Goal: Task Accomplishment & Management: Use online tool/utility

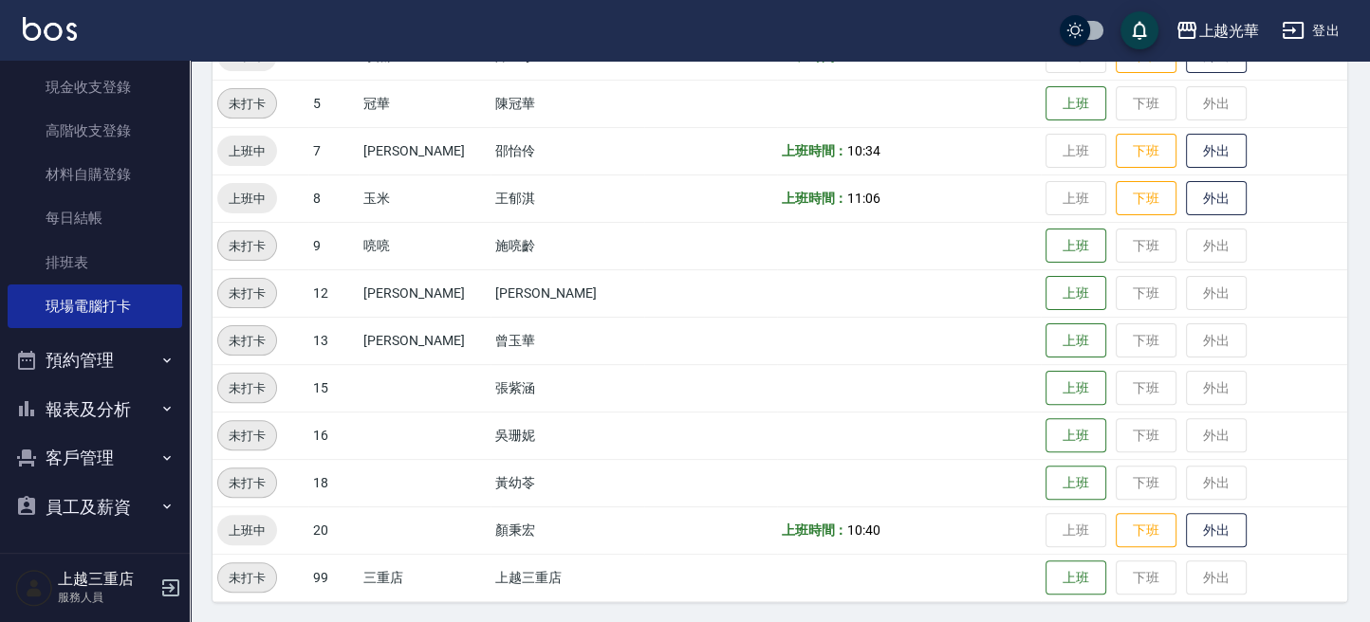
scroll to position [512, 0]
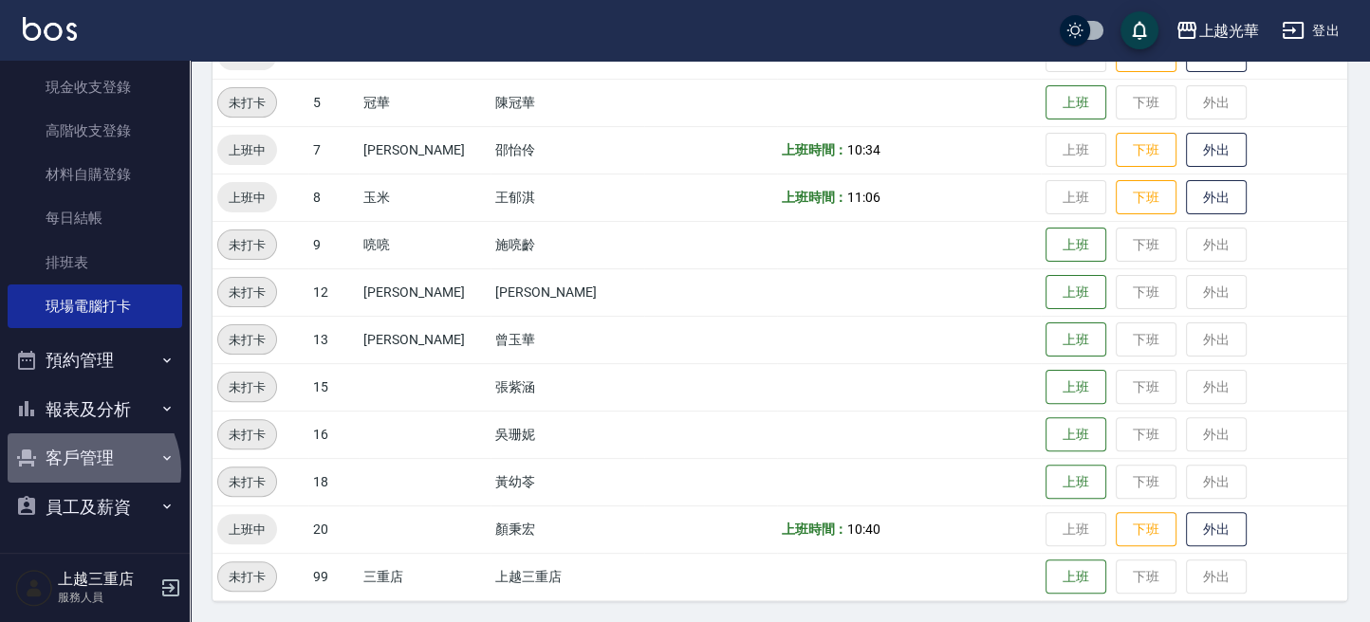
click at [82, 470] on button "客戶管理" at bounding box center [95, 457] width 175 height 49
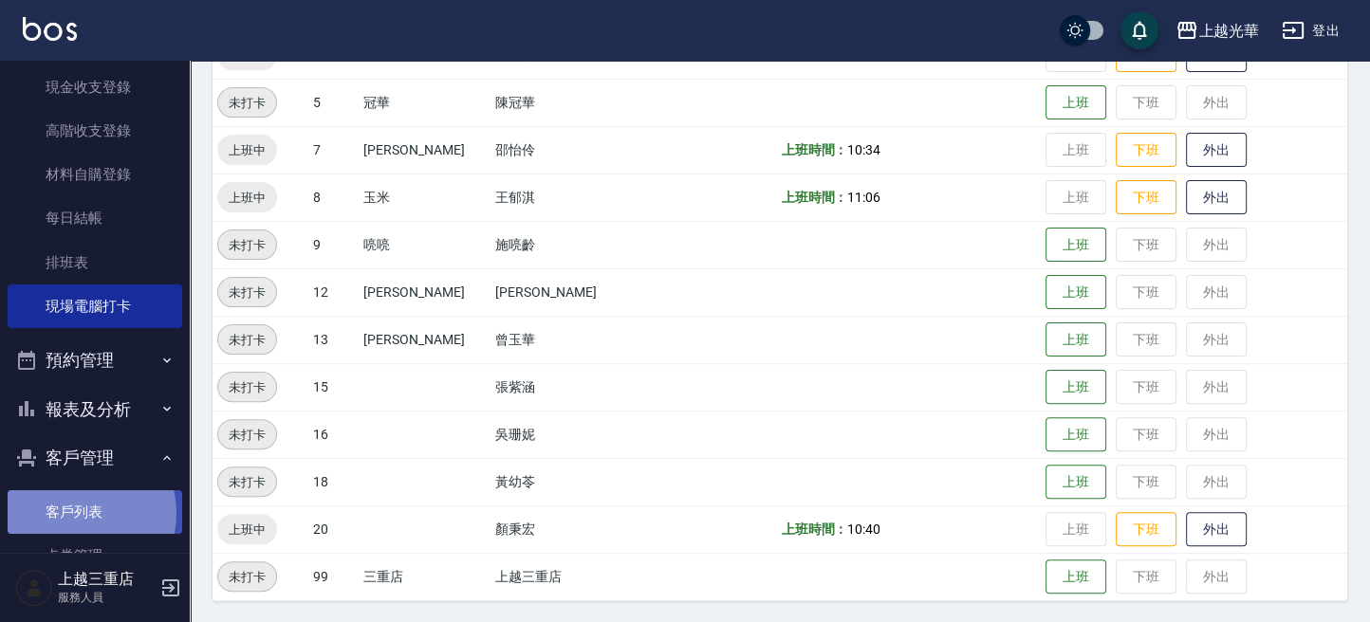
click at [82, 513] on link "客戶列表" at bounding box center [95, 512] width 175 height 44
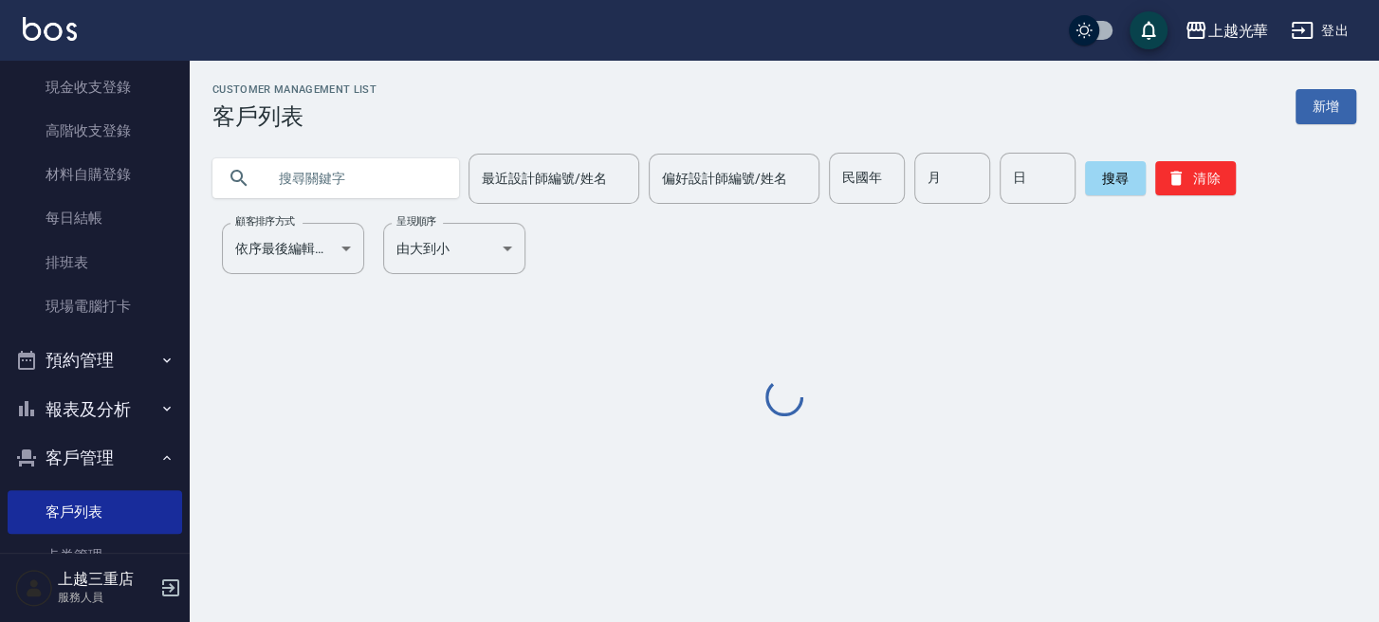
drag, startPoint x: 354, startPoint y: 206, endPoint x: 371, endPoint y: 169, distance: 40.7
click at [372, 167] on div "最近設計師編號/姓名 最近設計師編號/姓名 偏好設計師編號/姓名 偏好設計師編號/姓名 民國年 民國年 月 月 日 日 搜尋 清除" at bounding box center [773, 167] width 1167 height 74
click at [371, 170] on input "text" at bounding box center [355, 178] width 178 height 51
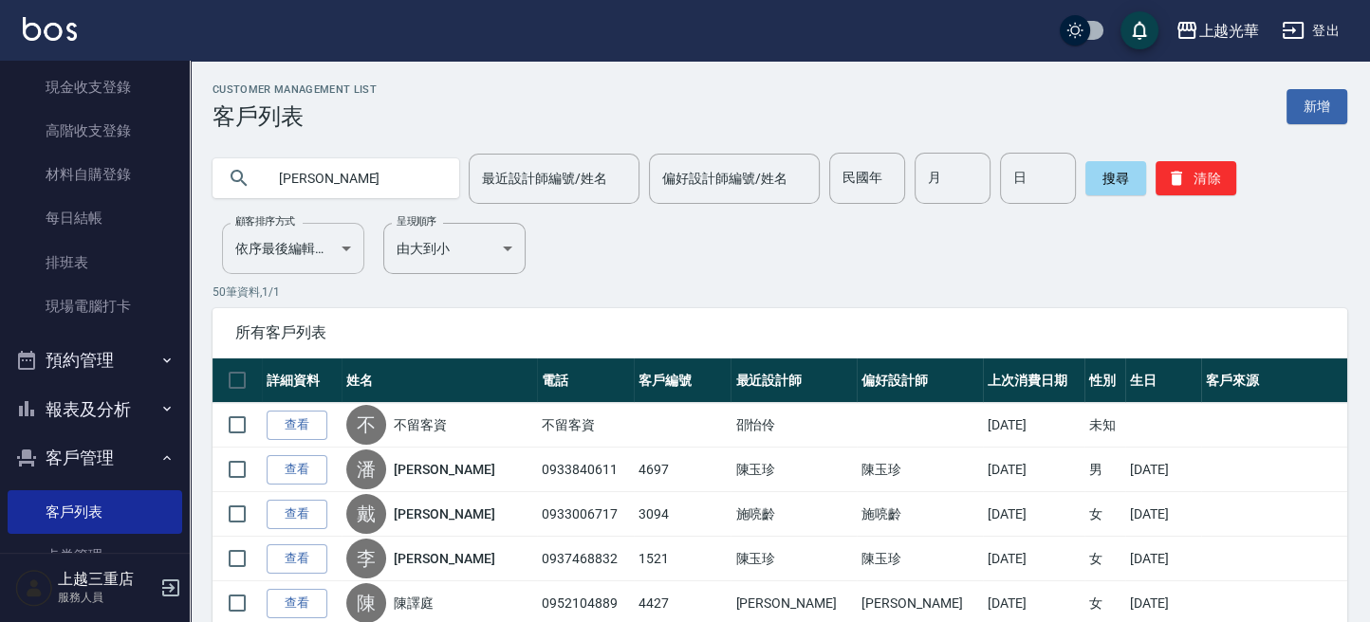
type input "[PERSON_NAME]"
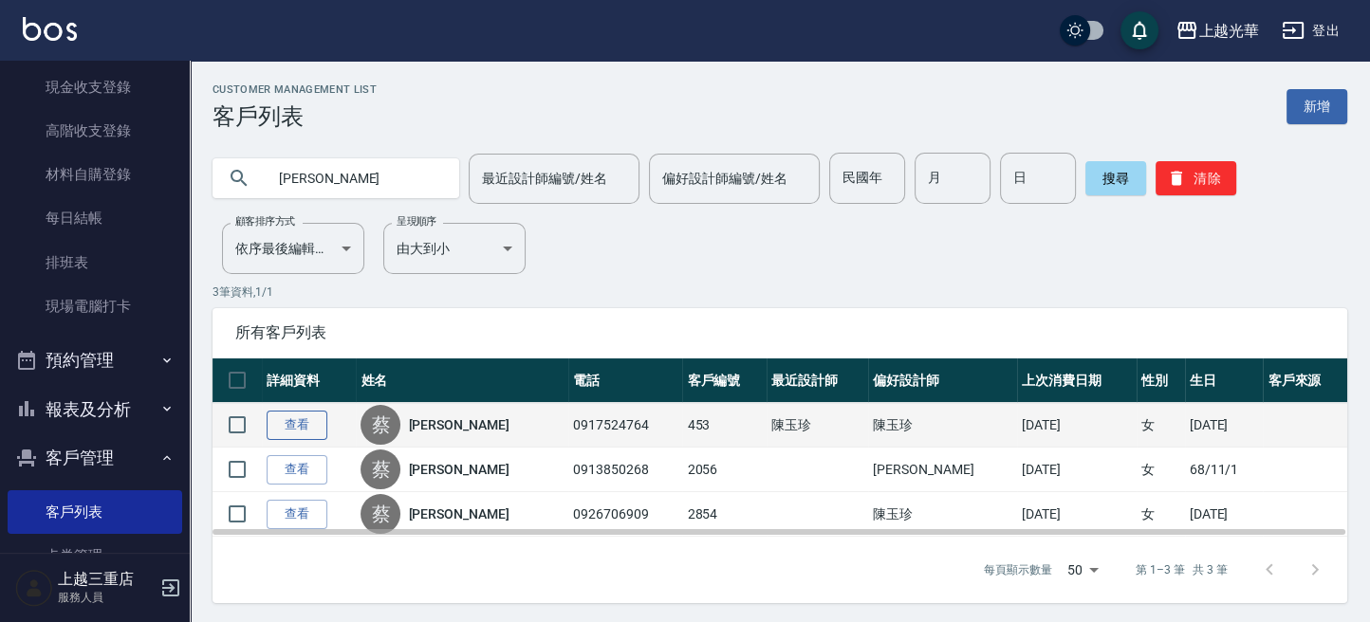
click at [283, 426] on link "查看" at bounding box center [297, 425] width 61 height 29
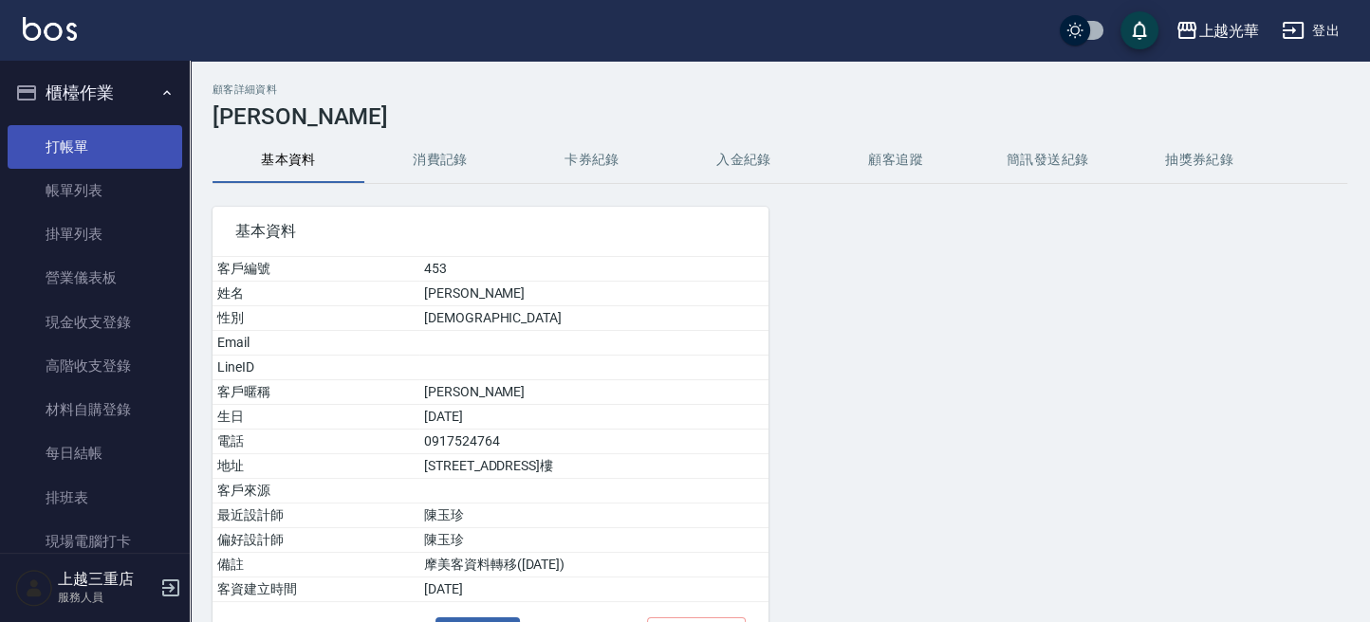
click at [87, 146] on link "打帳單" at bounding box center [95, 147] width 175 height 44
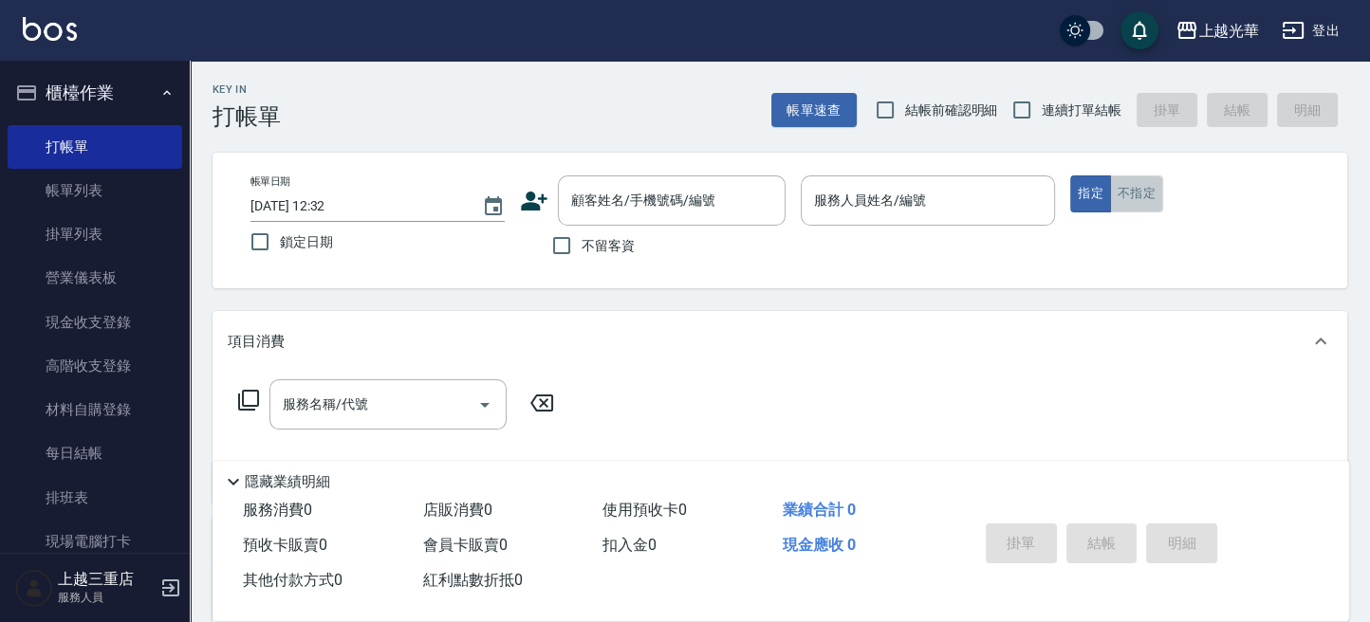
click at [1142, 201] on button "不指定" at bounding box center [1136, 193] width 53 height 37
drag, startPoint x: 570, startPoint y: 240, endPoint x: 807, endPoint y: 190, distance: 242.4
click at [571, 240] on input "不留客資" at bounding box center [562, 246] width 40 height 40
checkbox input "true"
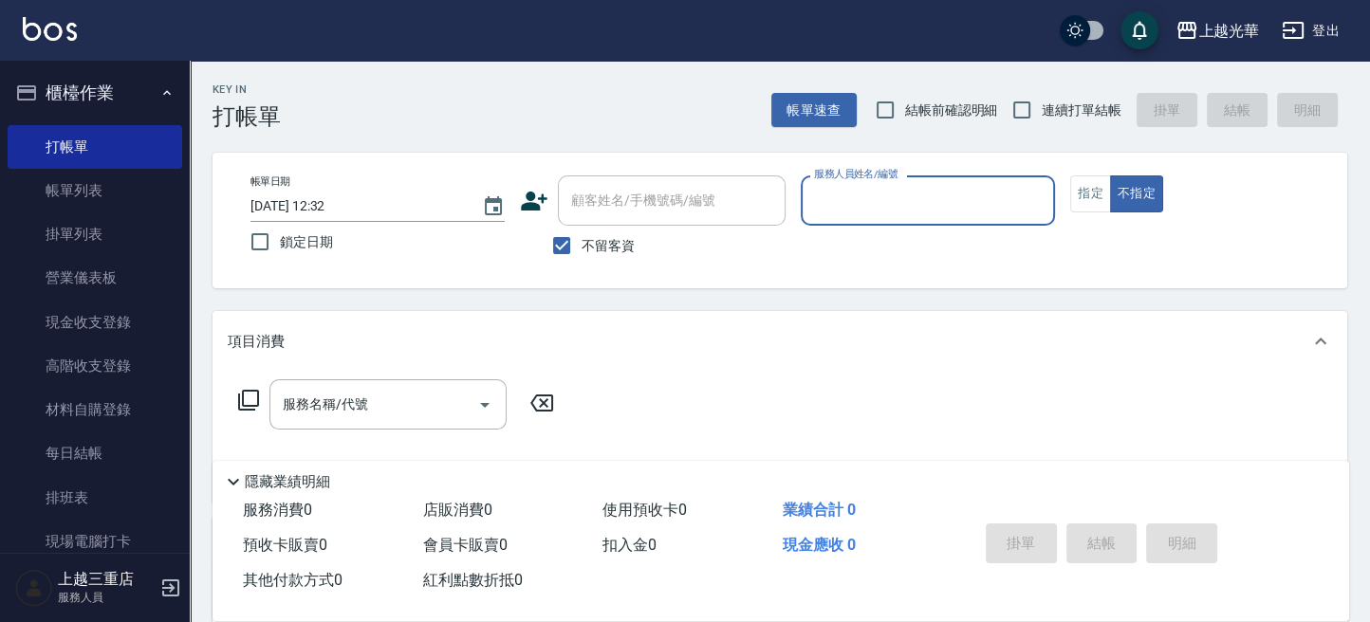
click at [870, 162] on div "帳單日期 [DATE] 12:32 鎖定日期 顧客姓名/手機號碼/編號 顧客姓名/手機號碼/編號 不留客資 服務人員姓名/編號 服務人員姓名/編號 指定 不指定" at bounding box center [779, 221] width 1134 height 136
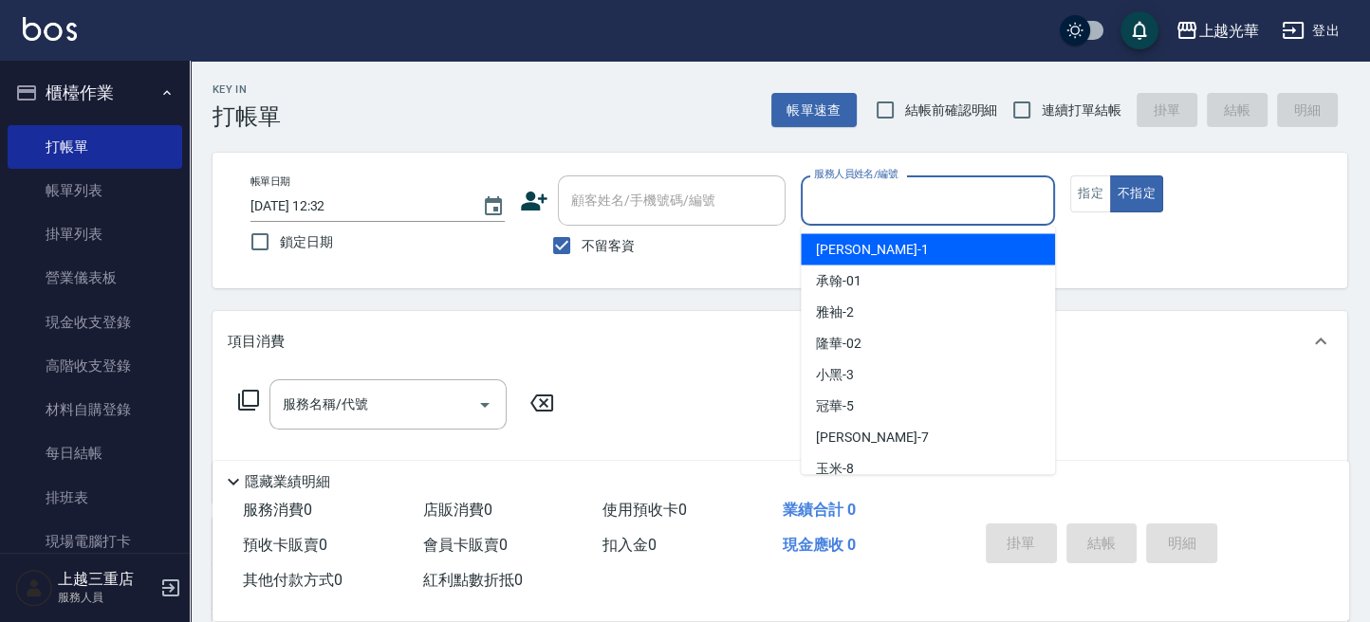
click at [885, 212] on input "服務人員姓名/編號" at bounding box center [927, 200] width 237 height 33
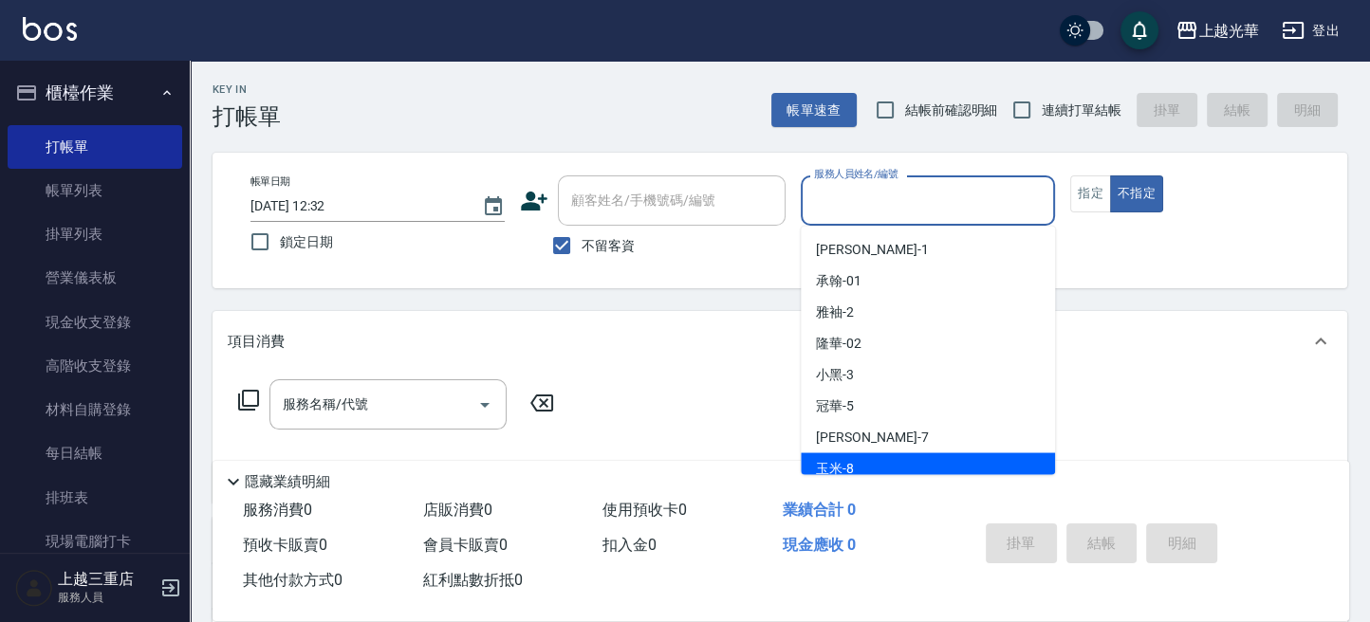
click at [904, 458] on div "玉米 -8" at bounding box center [927, 467] width 254 height 31
type input "玉米-8"
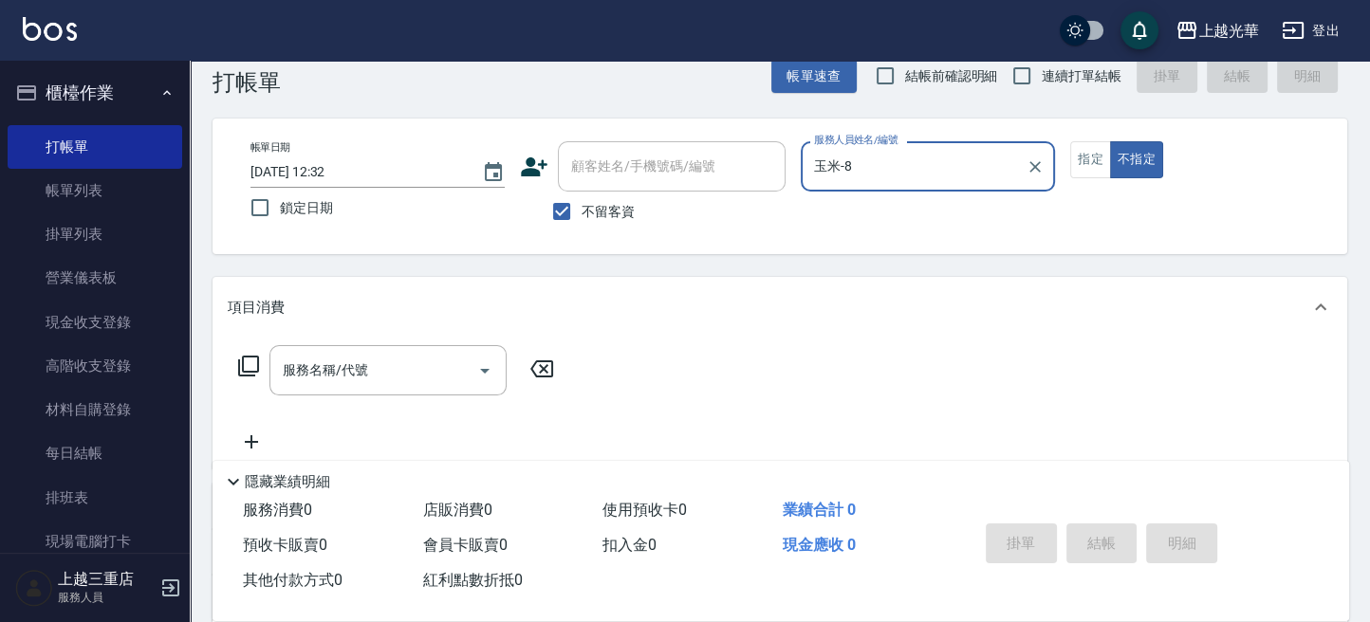
scroll to position [252, 0]
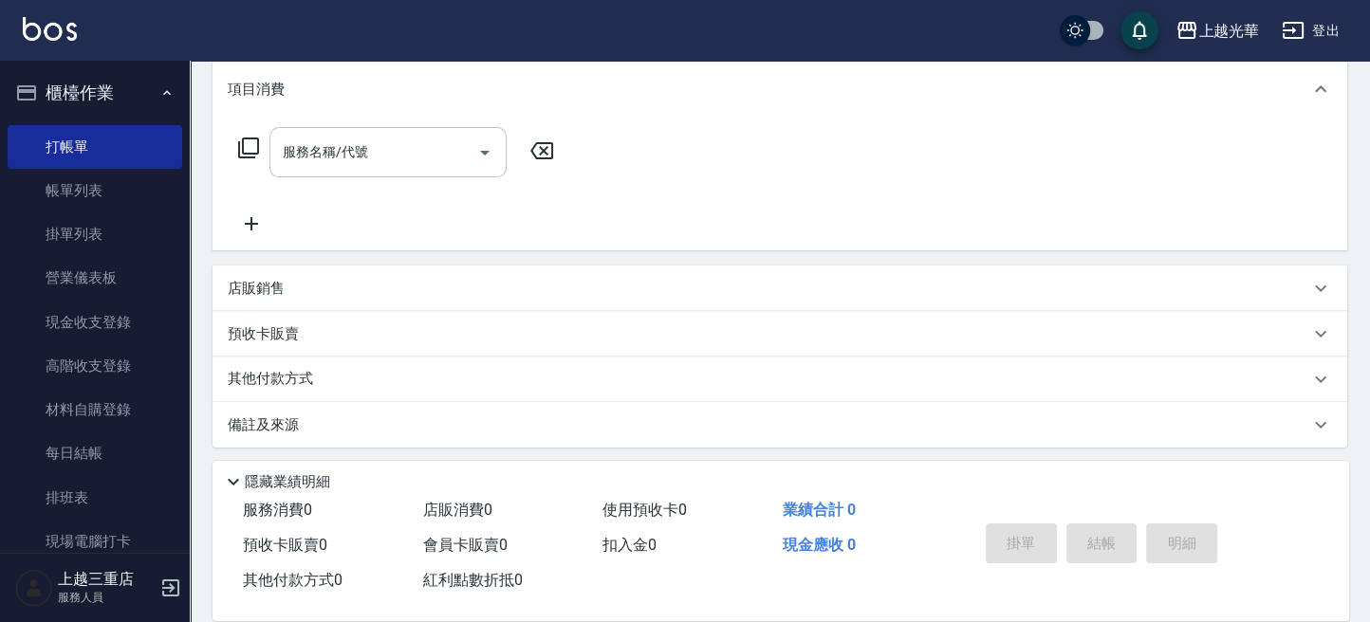
click at [307, 147] on div "服務名稱/代號 服務名稱/代號" at bounding box center [387, 152] width 237 height 50
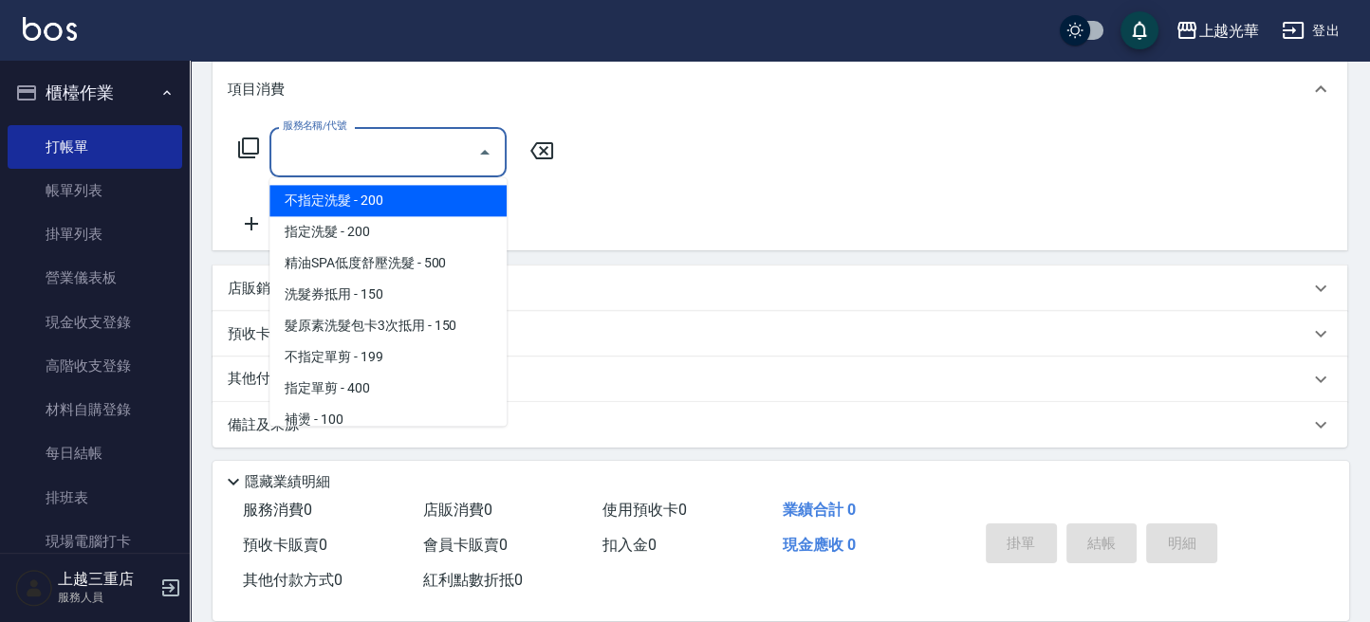
click at [373, 206] on span "不指定洗髮 - 200" at bounding box center [387, 200] width 237 height 31
type input "不指定洗髮(101)"
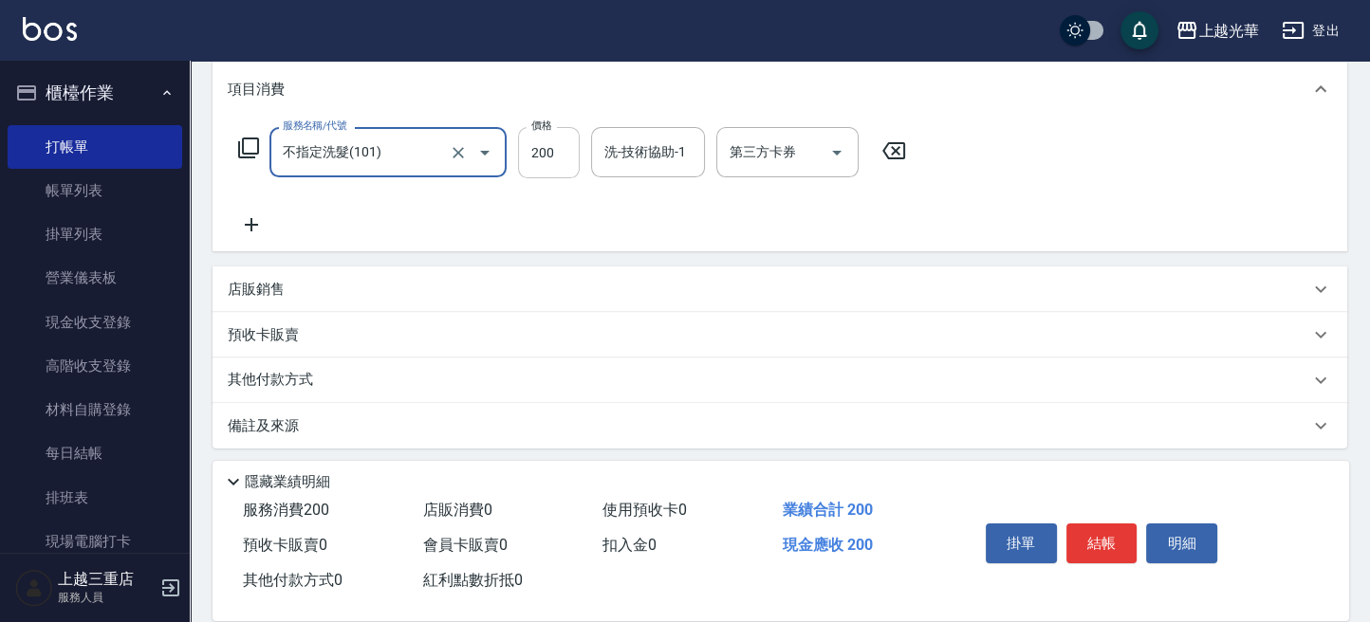
click at [566, 151] on input "200" at bounding box center [549, 152] width 62 height 51
type input "300"
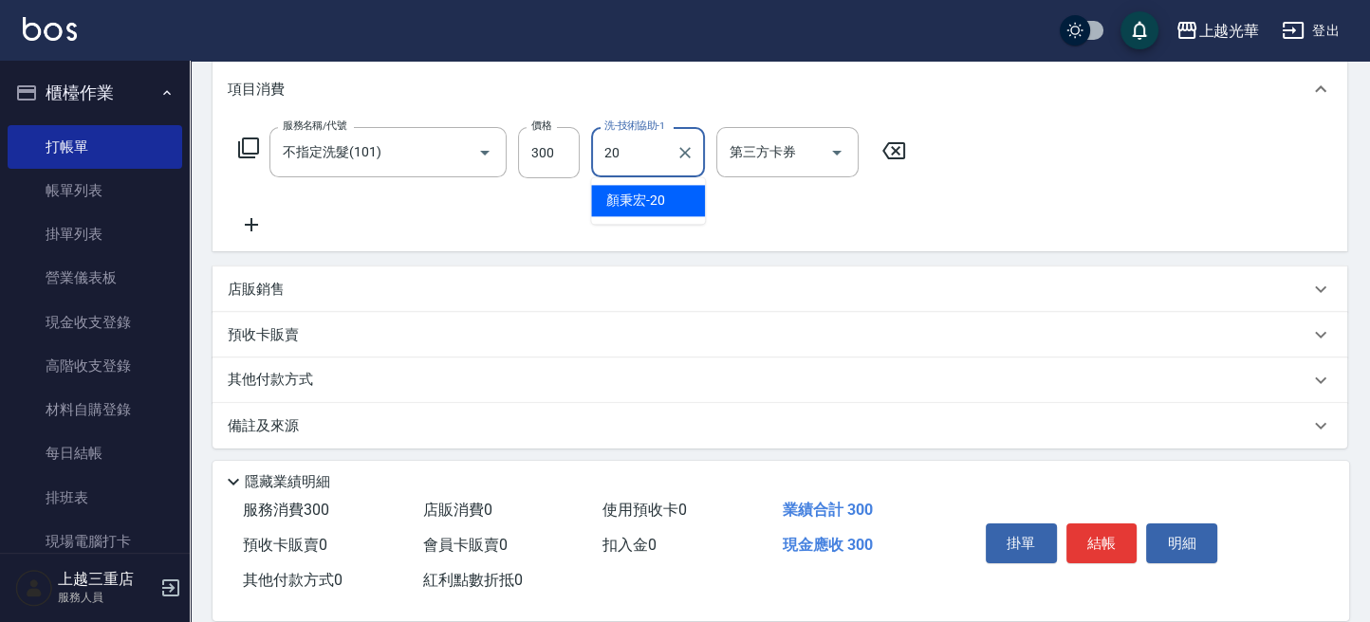
type input "[PERSON_NAME]-20"
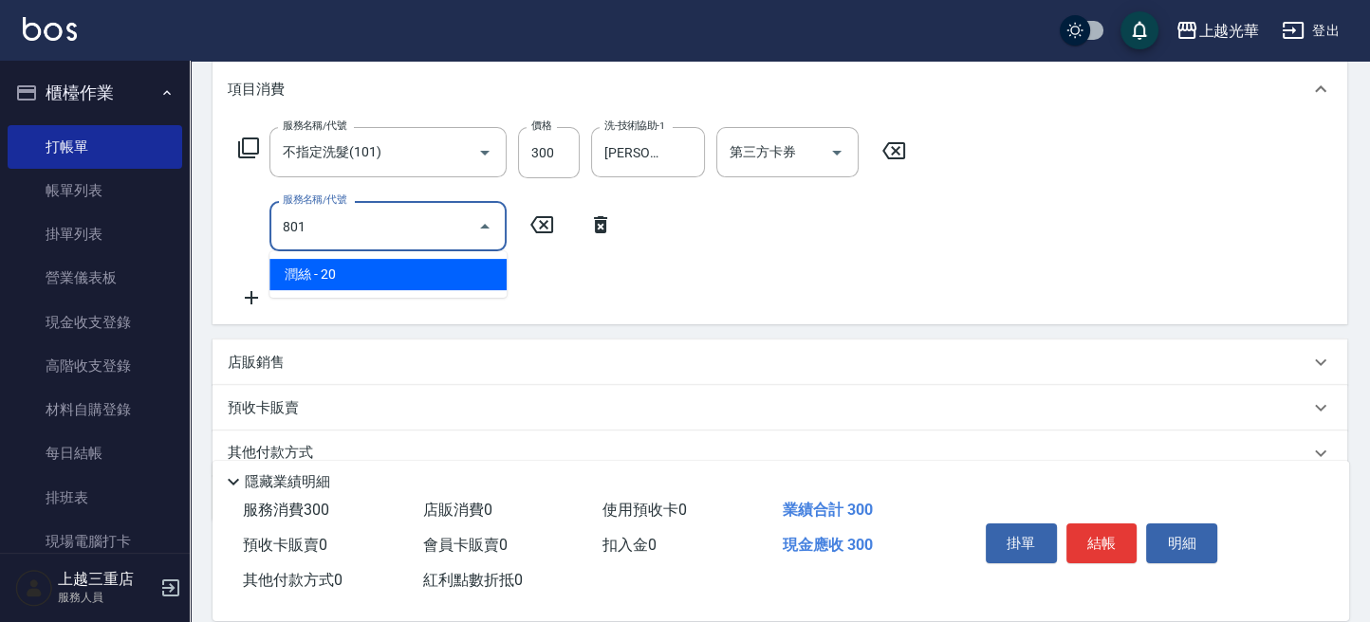
type input "潤絲(801)"
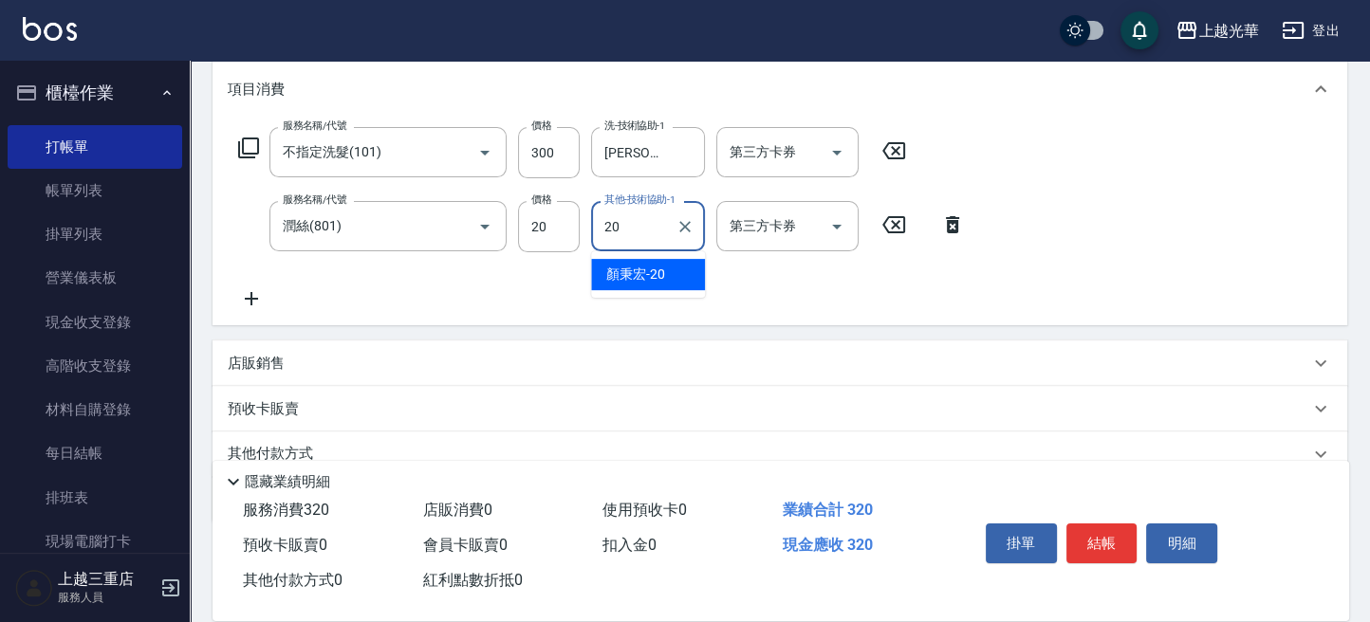
type input "[PERSON_NAME]-20"
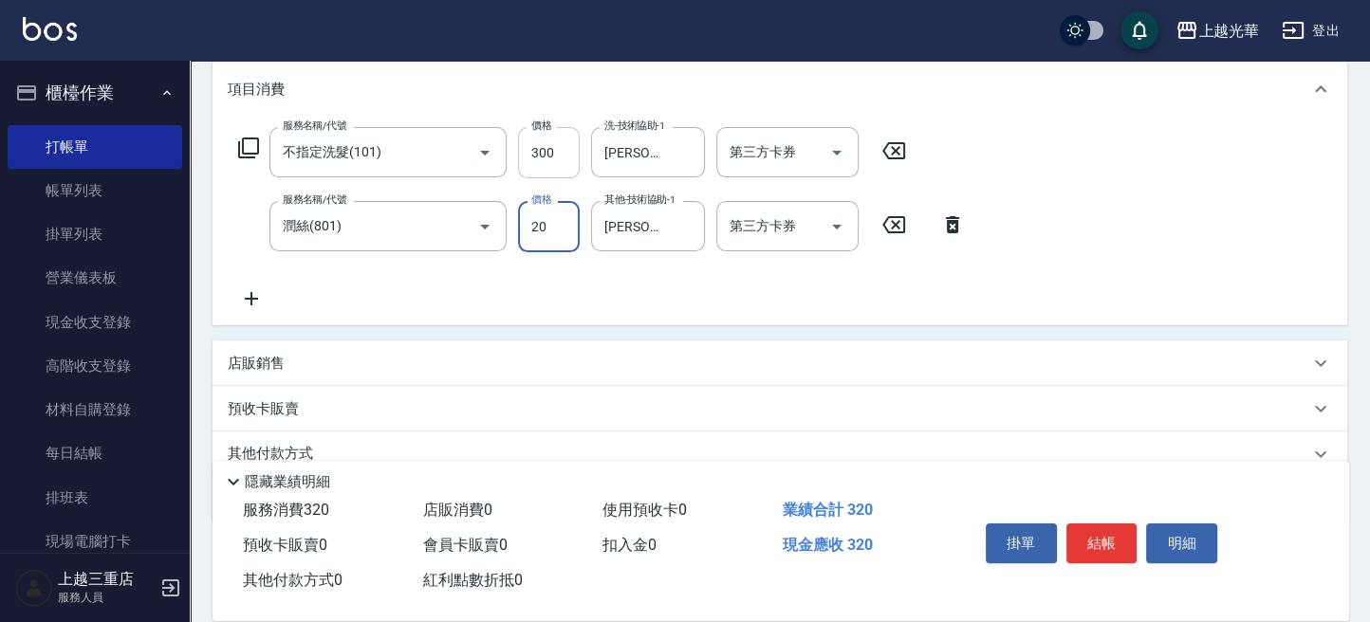
click at [542, 147] on input "300" at bounding box center [549, 152] width 62 height 51
click at [540, 153] on input "300" at bounding box center [549, 152] width 62 height 51
type input "400"
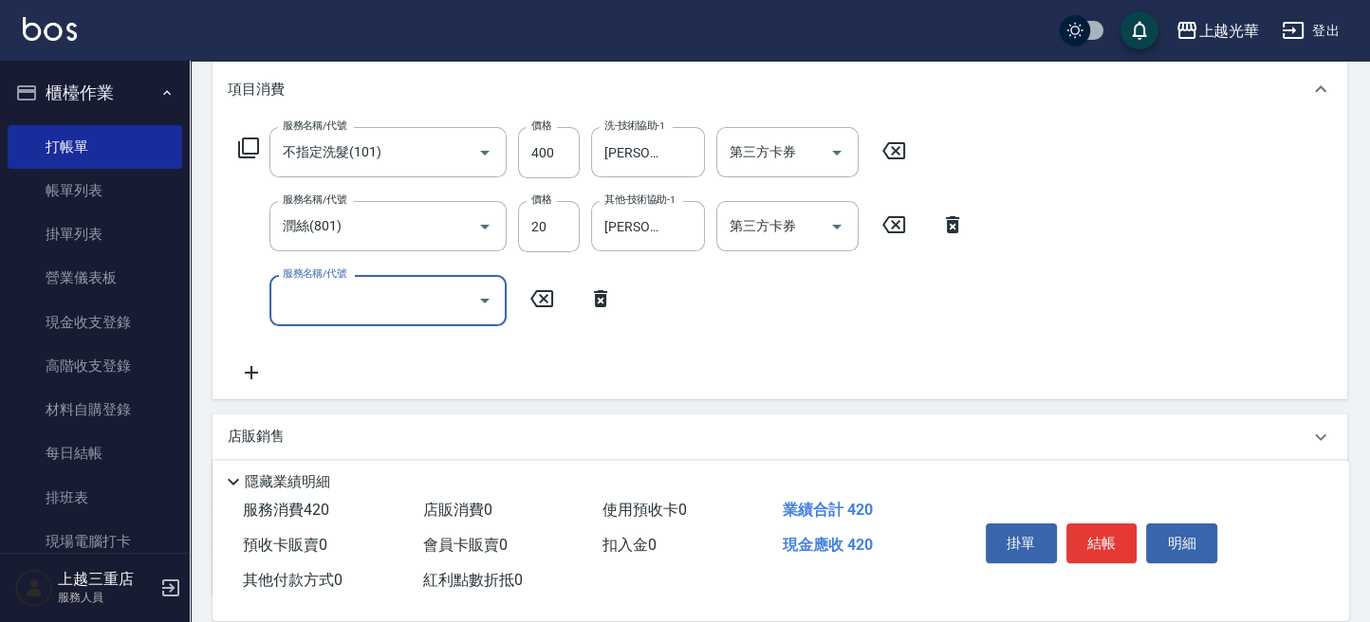
click at [448, 296] on input "服務名稱/代號" at bounding box center [374, 300] width 192 height 33
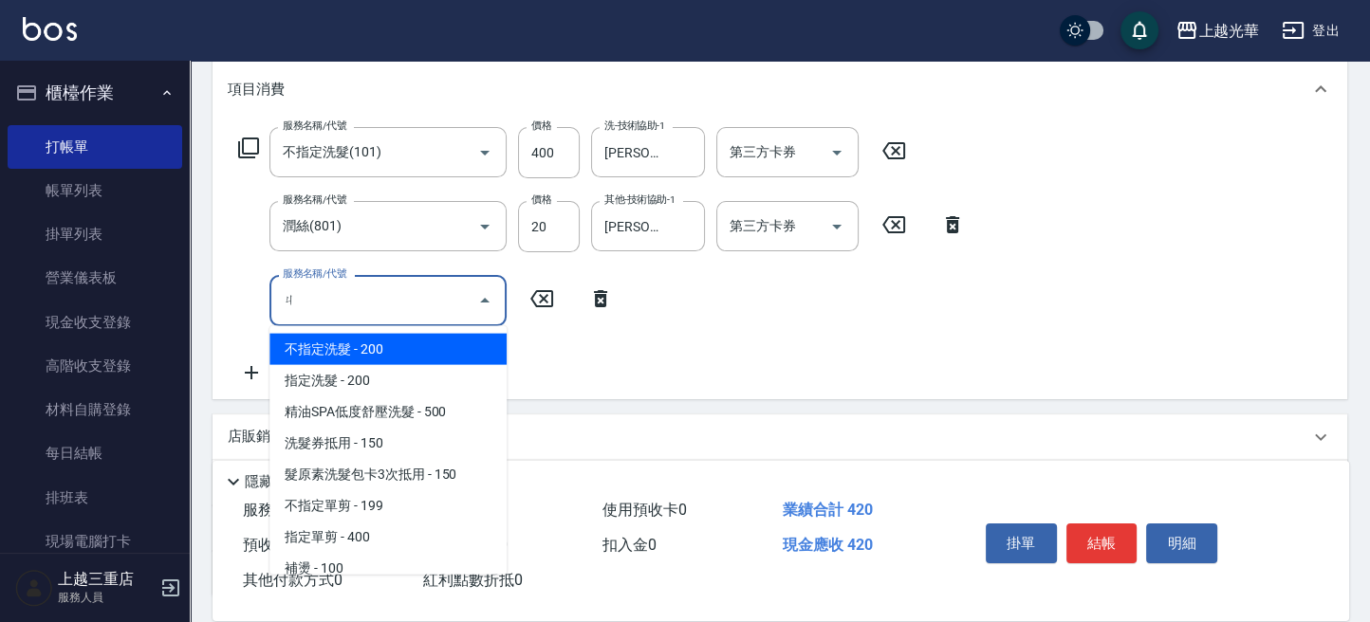
type input "ㄔ"
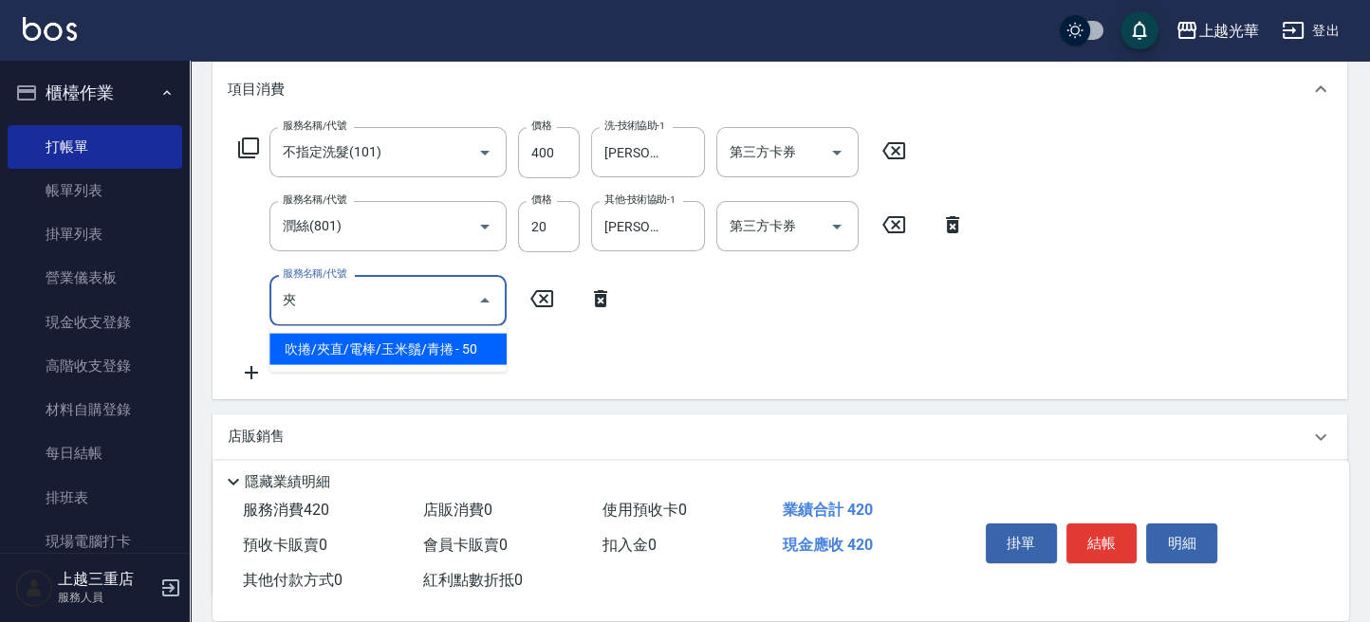
click at [461, 348] on span "吹捲/夾直/電棒/玉米鬚/青捲 - 50" at bounding box center [387, 349] width 237 height 31
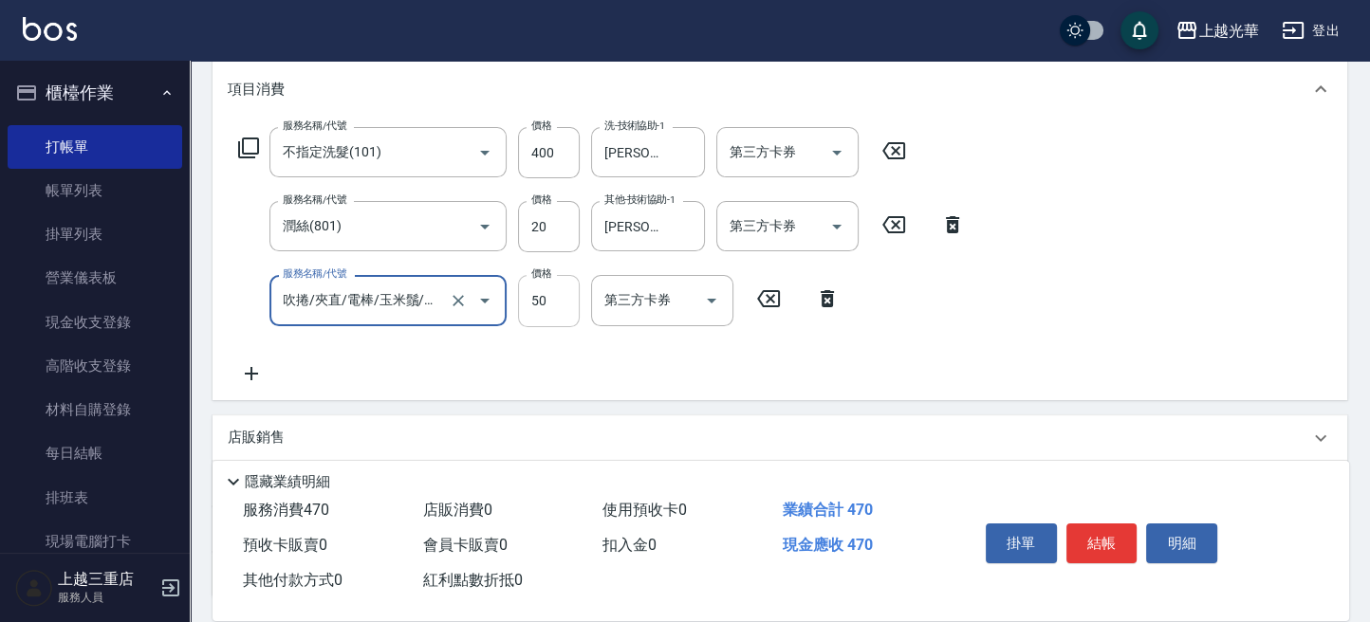
type input "吹捲/夾直/電棒/玉米鬚/青捲(803)"
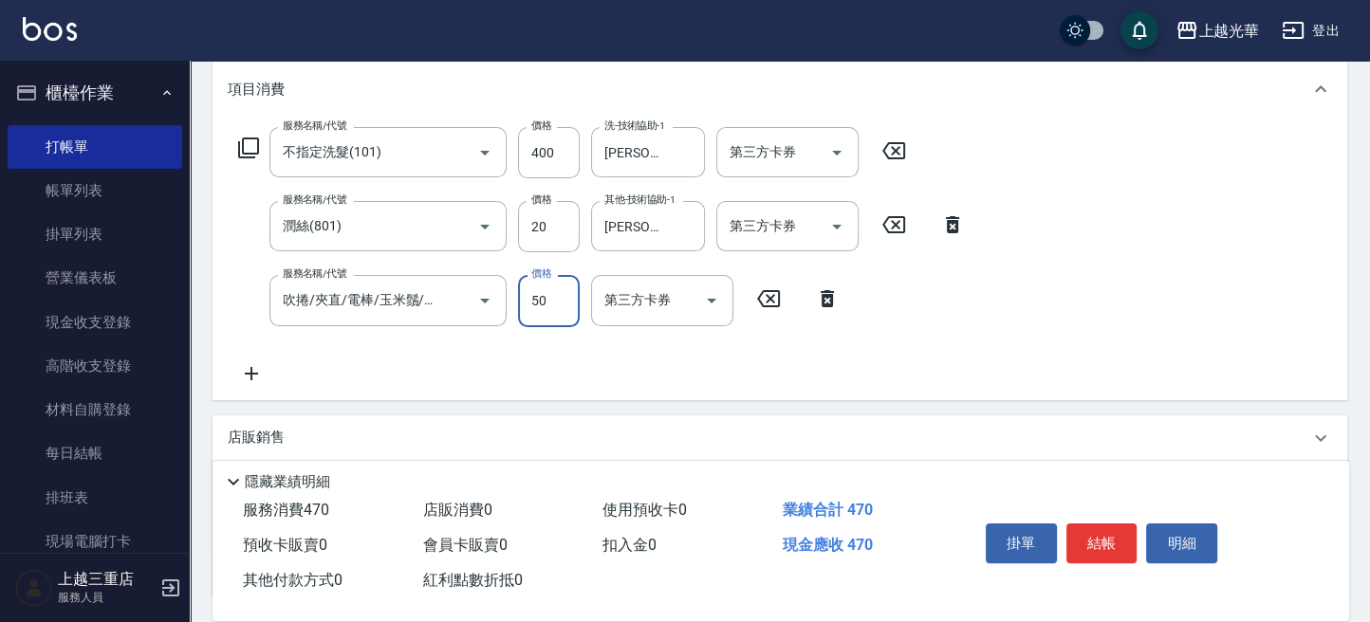
click at [549, 303] on input "50" at bounding box center [549, 300] width 62 height 51
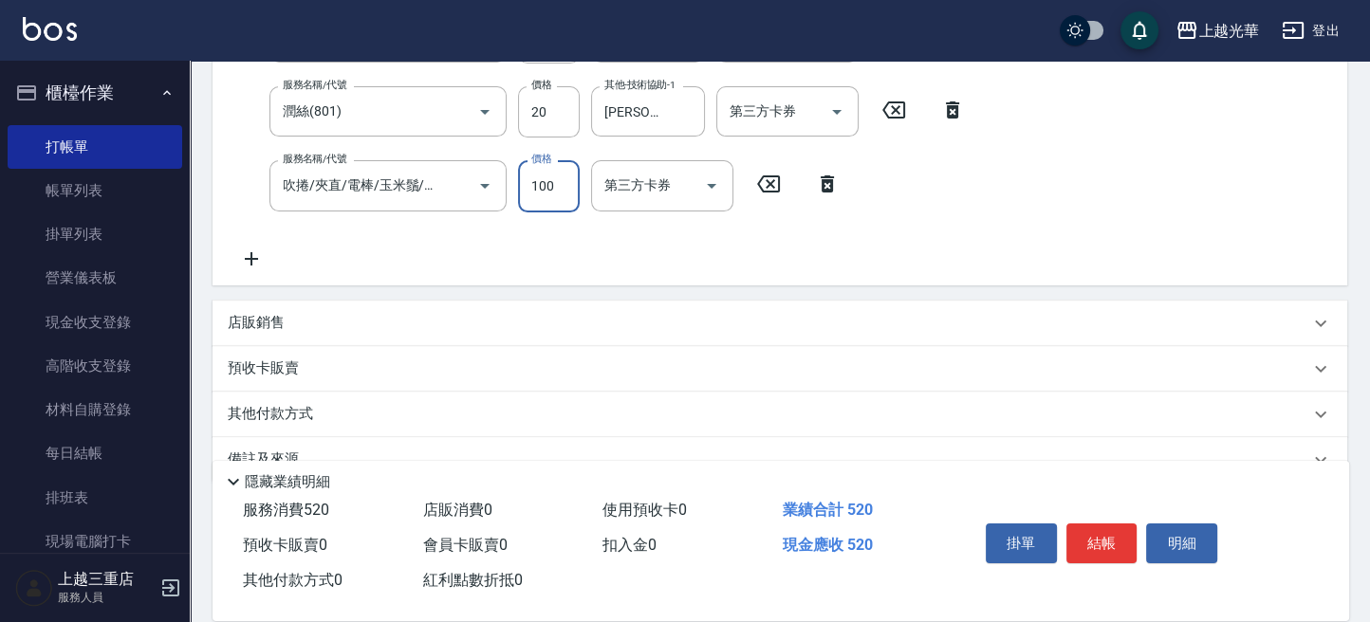
scroll to position [379, 0]
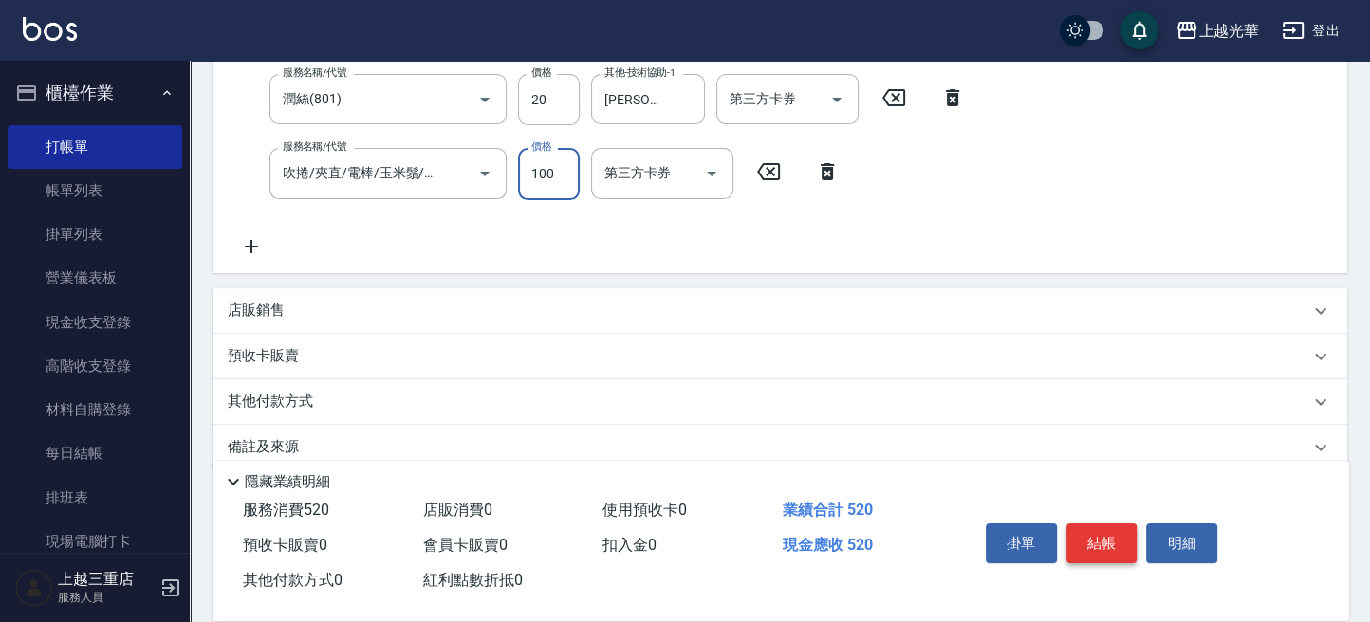
type input "100"
click at [1104, 535] on button "結帳" at bounding box center [1101, 544] width 71 height 40
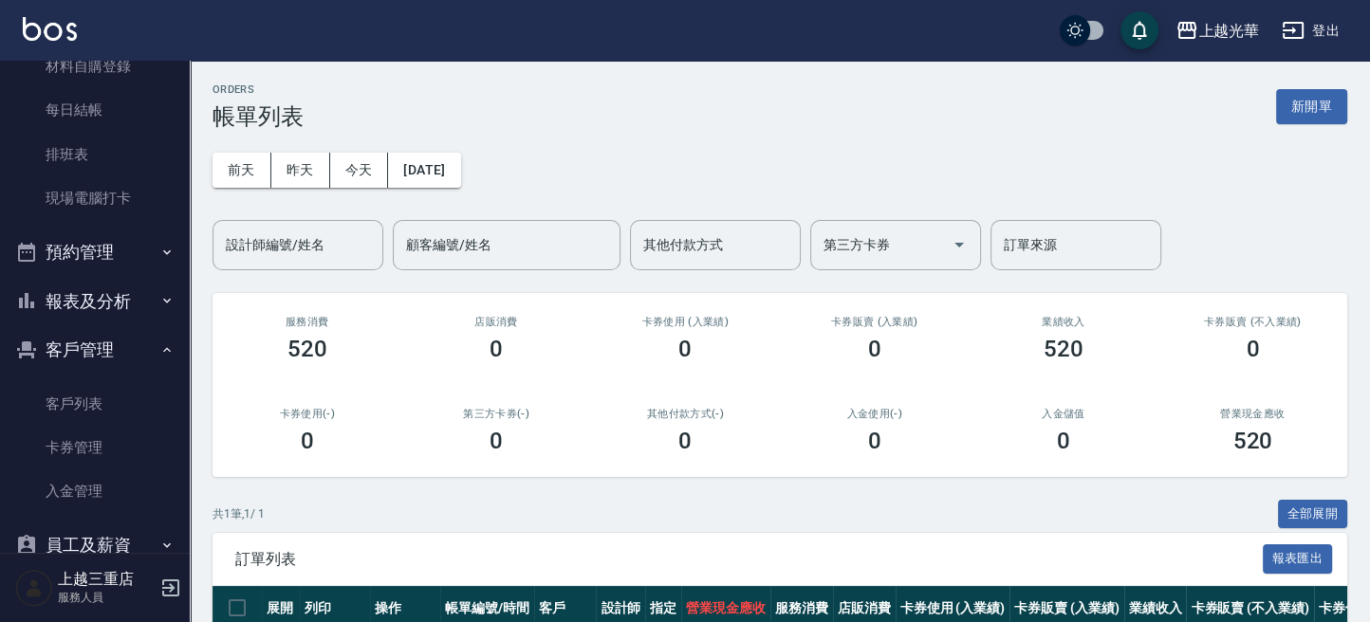
scroll to position [379, 0]
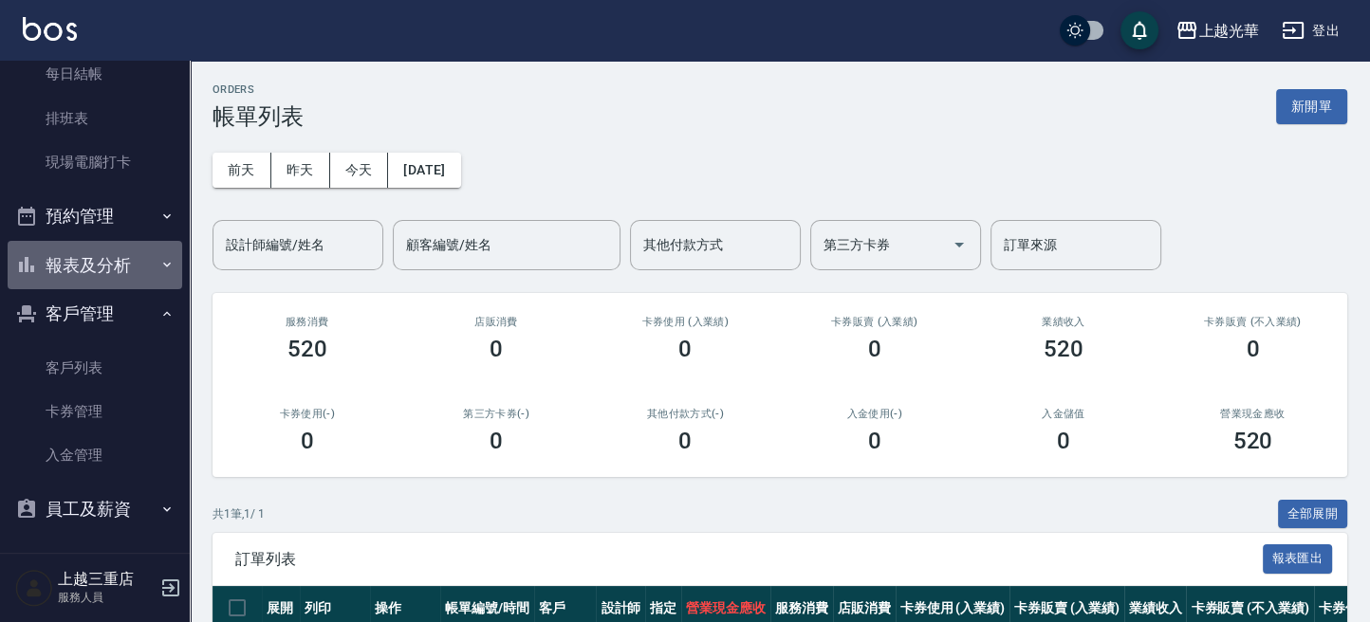
click at [109, 280] on button "報表及分析" at bounding box center [95, 265] width 175 height 49
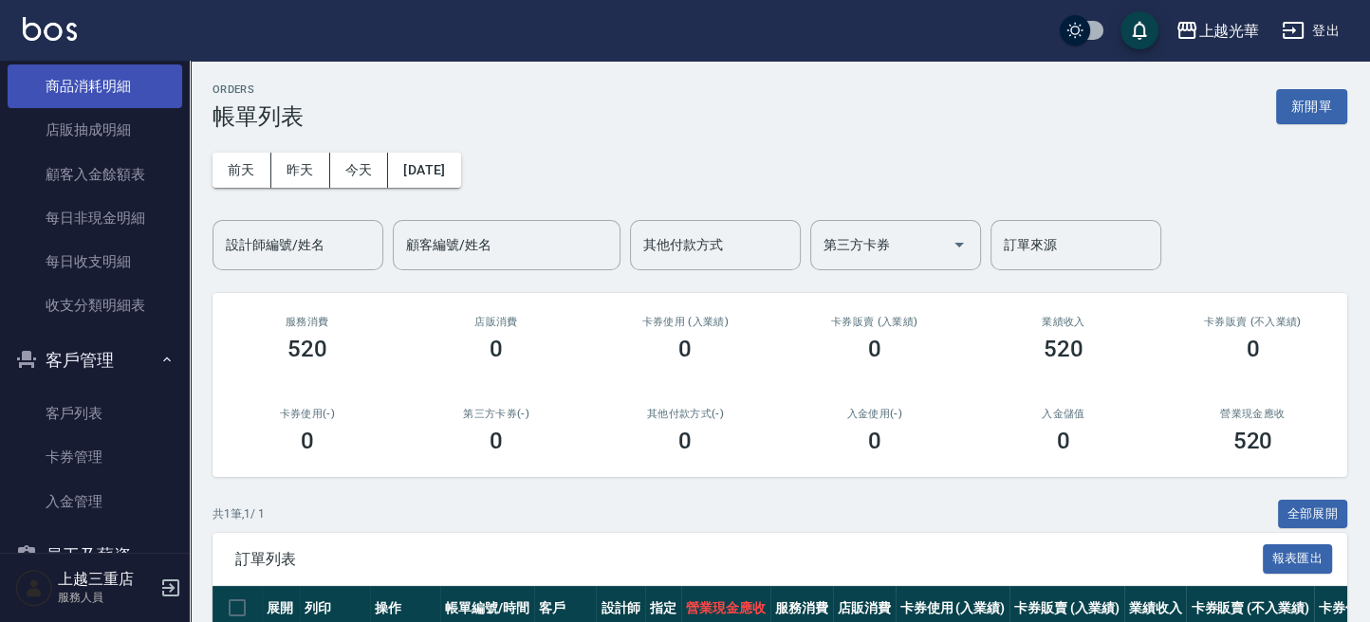
scroll to position [885, 0]
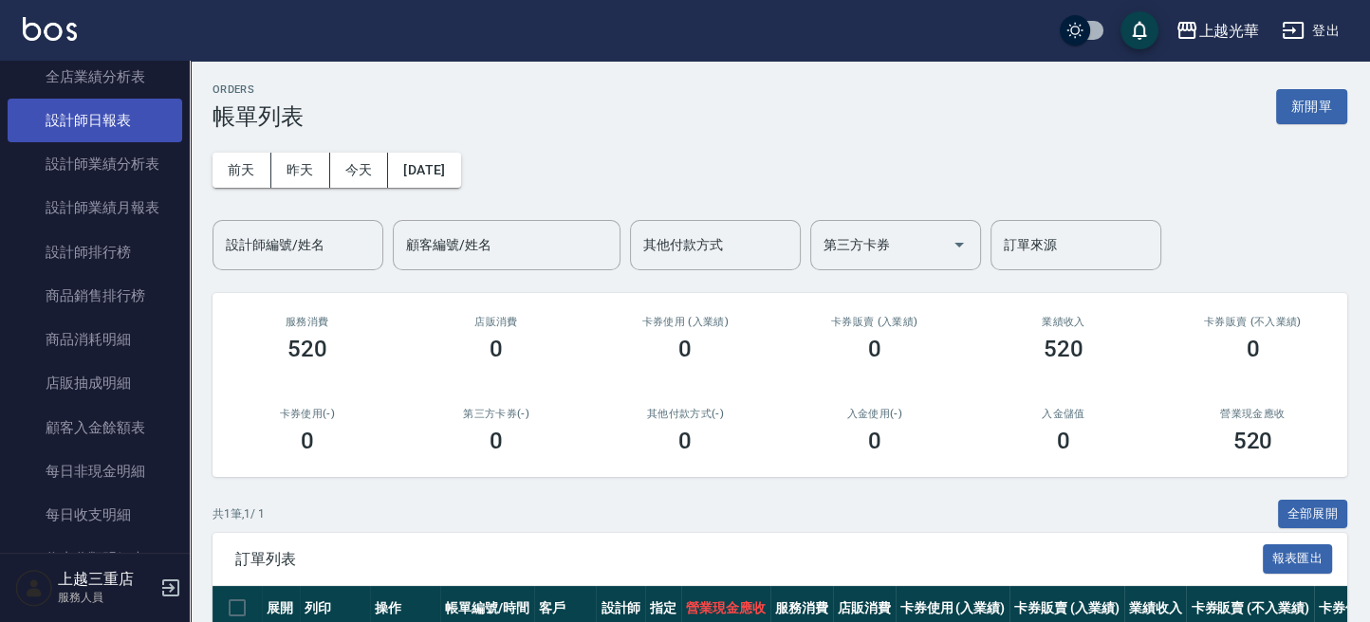
click at [145, 109] on link "設計師日報表" at bounding box center [95, 121] width 175 height 44
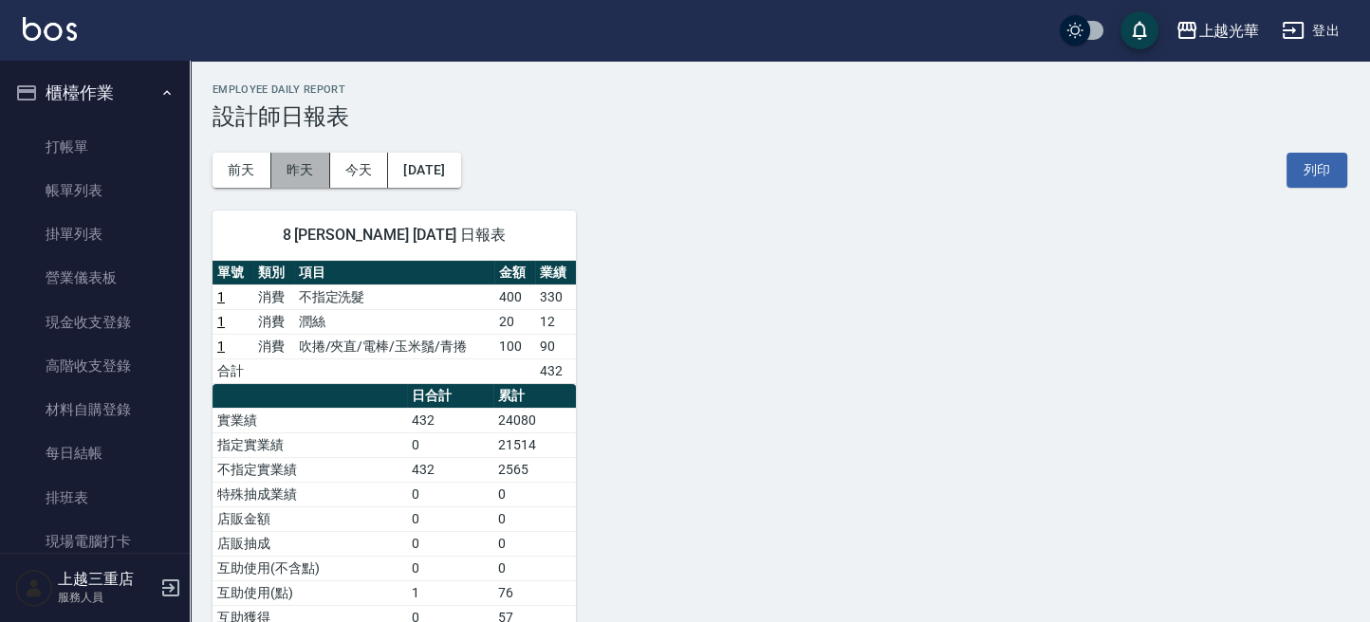
click at [278, 165] on button "昨天" at bounding box center [300, 170] width 59 height 35
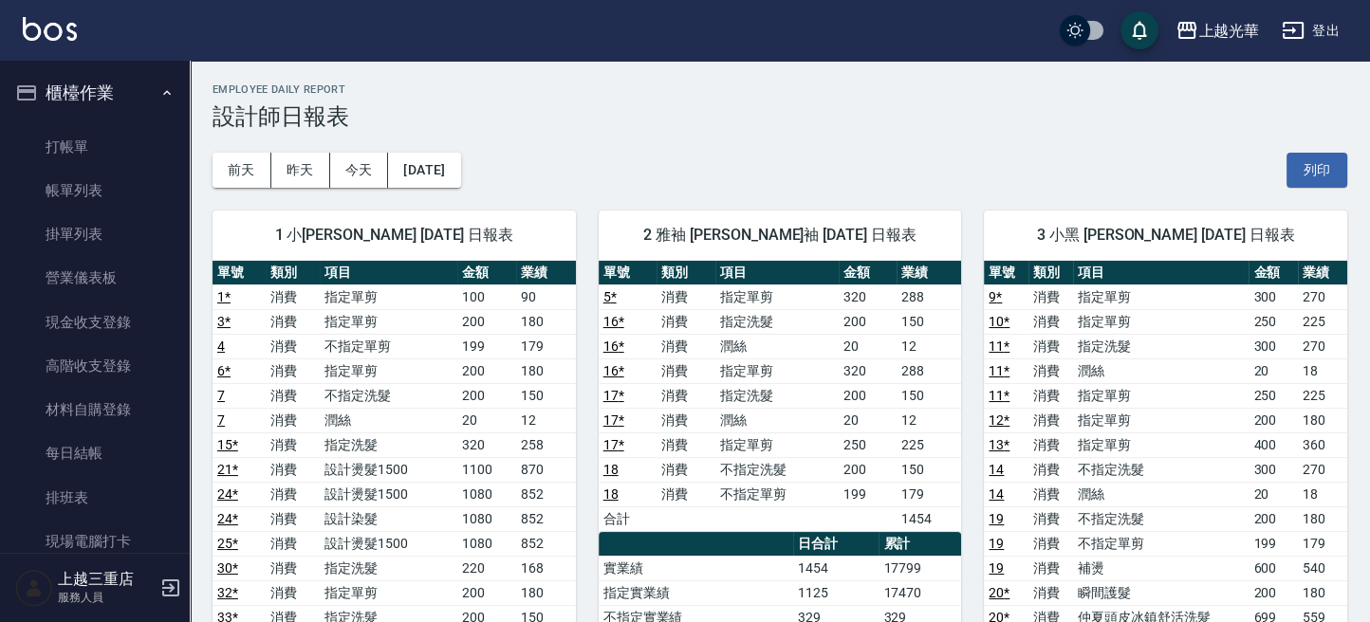
click at [96, 123] on ul "打帳單 帳單列表 掛單列表 營業儀表板 現金收支登錄 高階收支登錄 材料自購登錄 每日結帳 排班表 現場電腦打卡" at bounding box center [95, 345] width 175 height 454
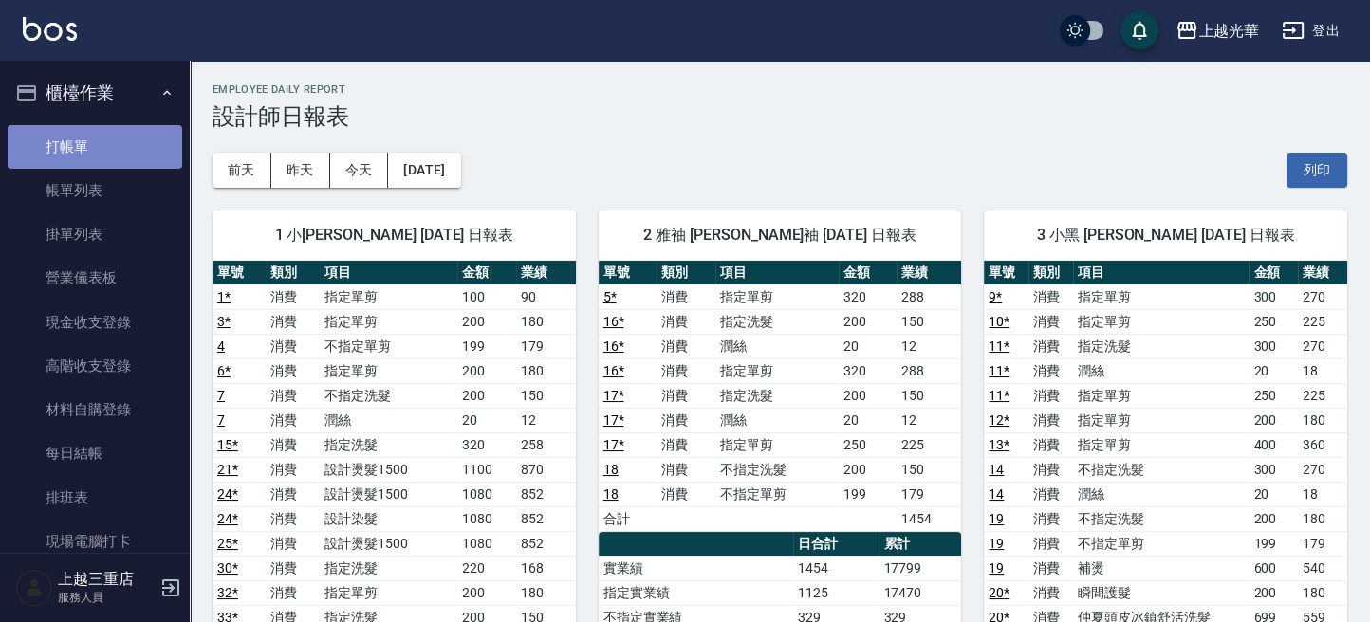
click at [96, 128] on link "打帳單" at bounding box center [95, 147] width 175 height 44
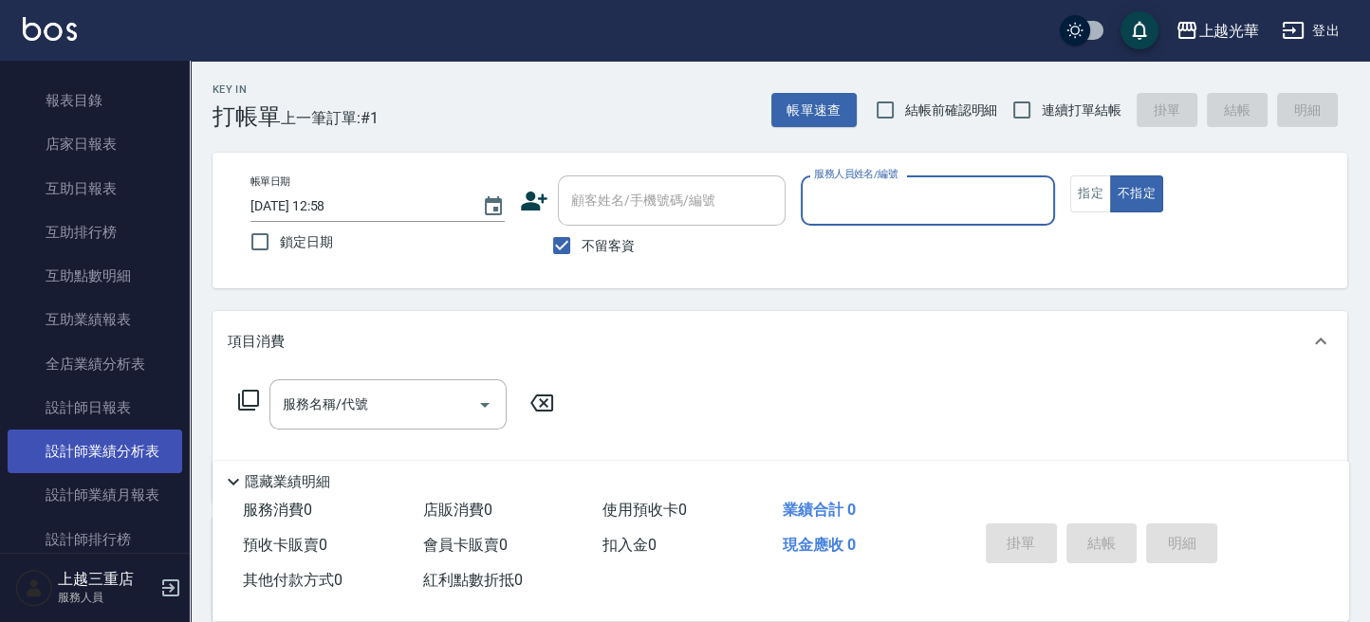
scroll to position [632, 0]
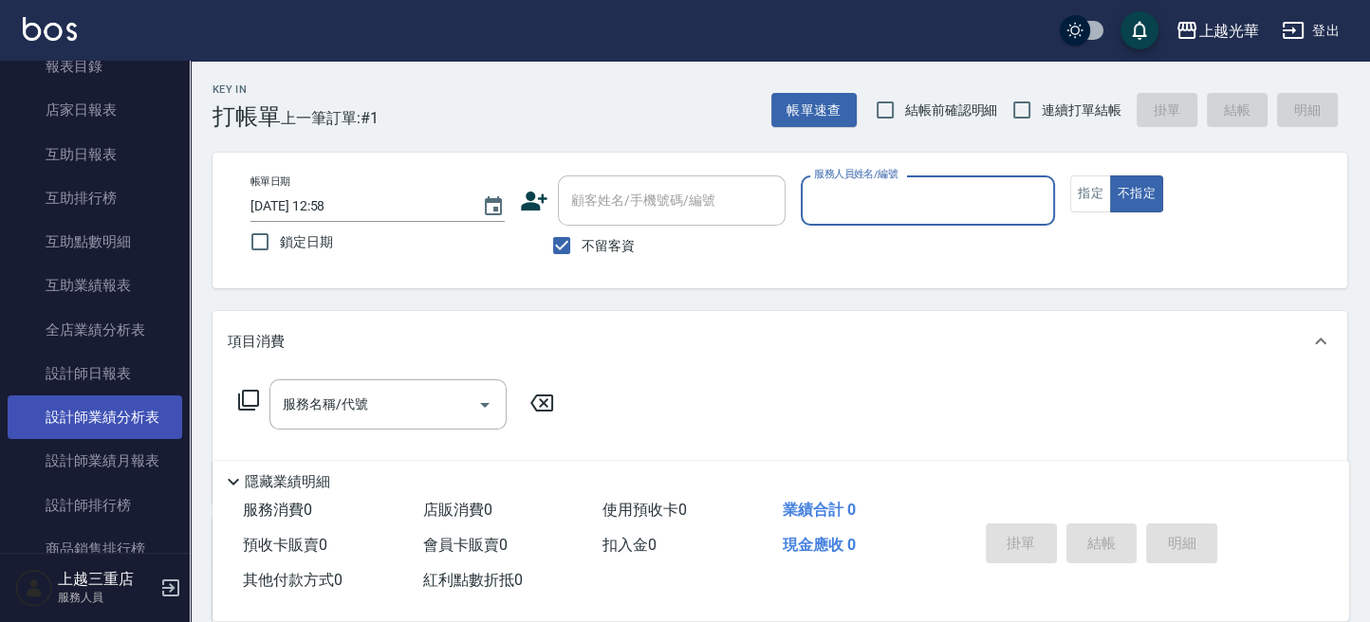
click at [142, 422] on link "設計師業績分析表" at bounding box center [95, 417] width 175 height 44
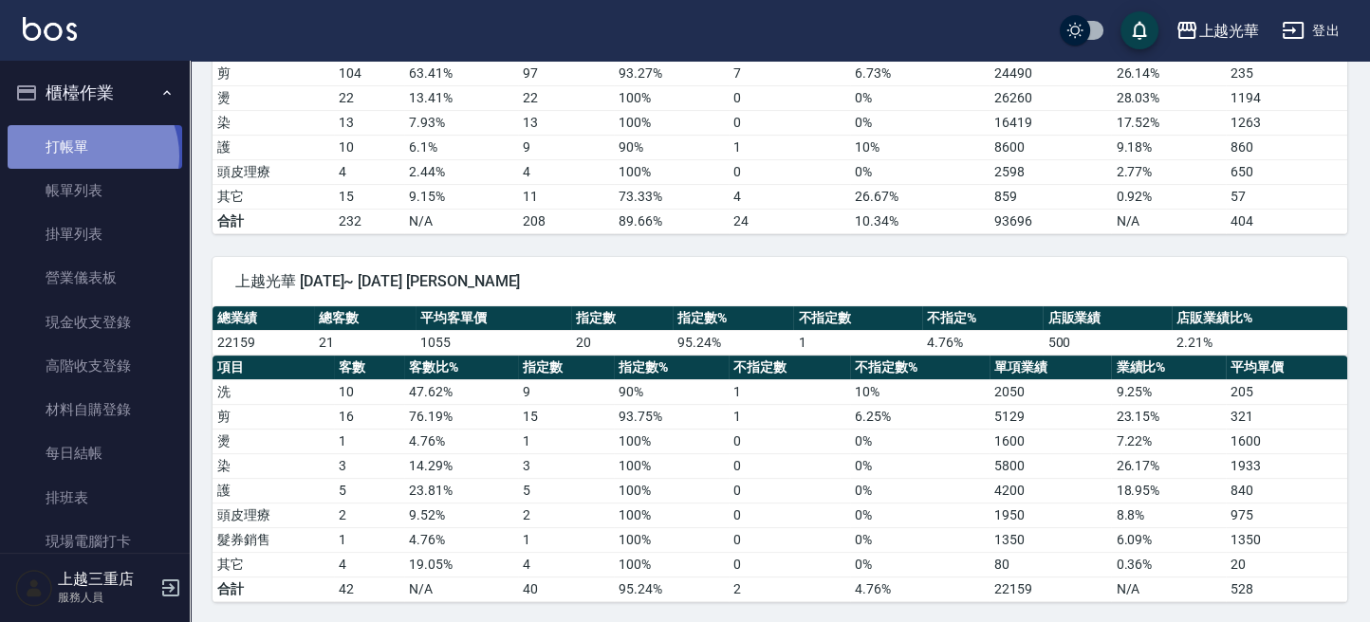
click at [84, 156] on link "打帳單" at bounding box center [95, 147] width 175 height 44
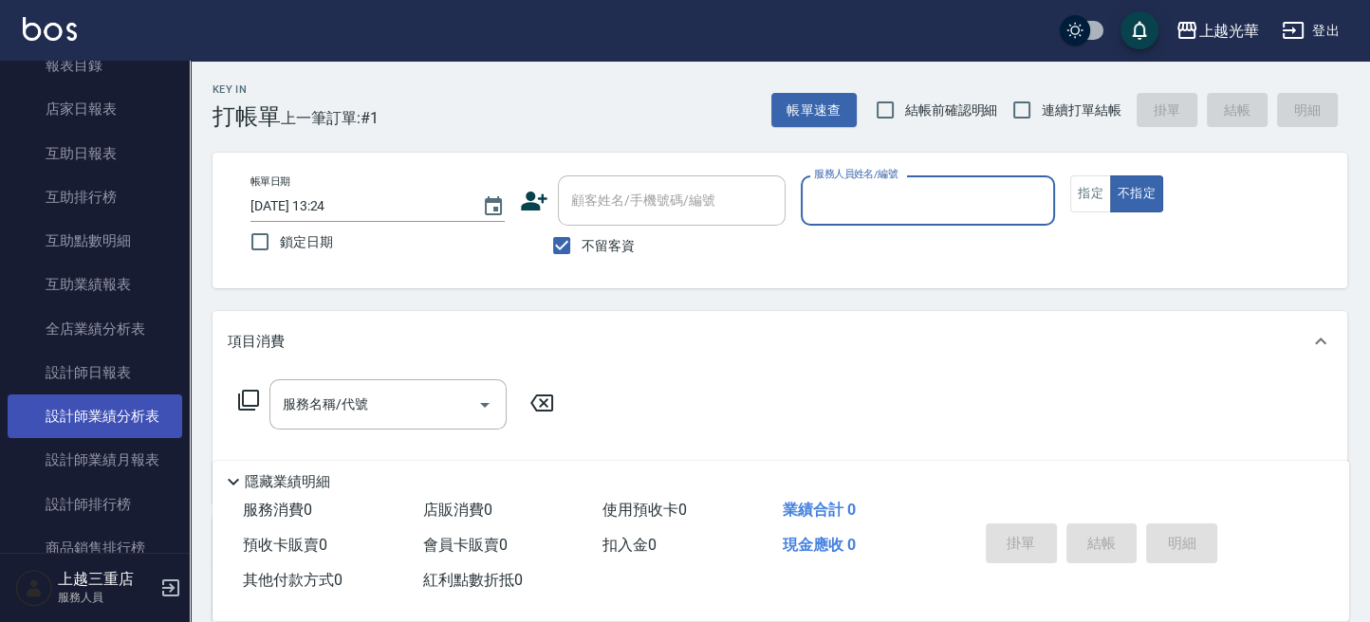
scroll to position [428, 0]
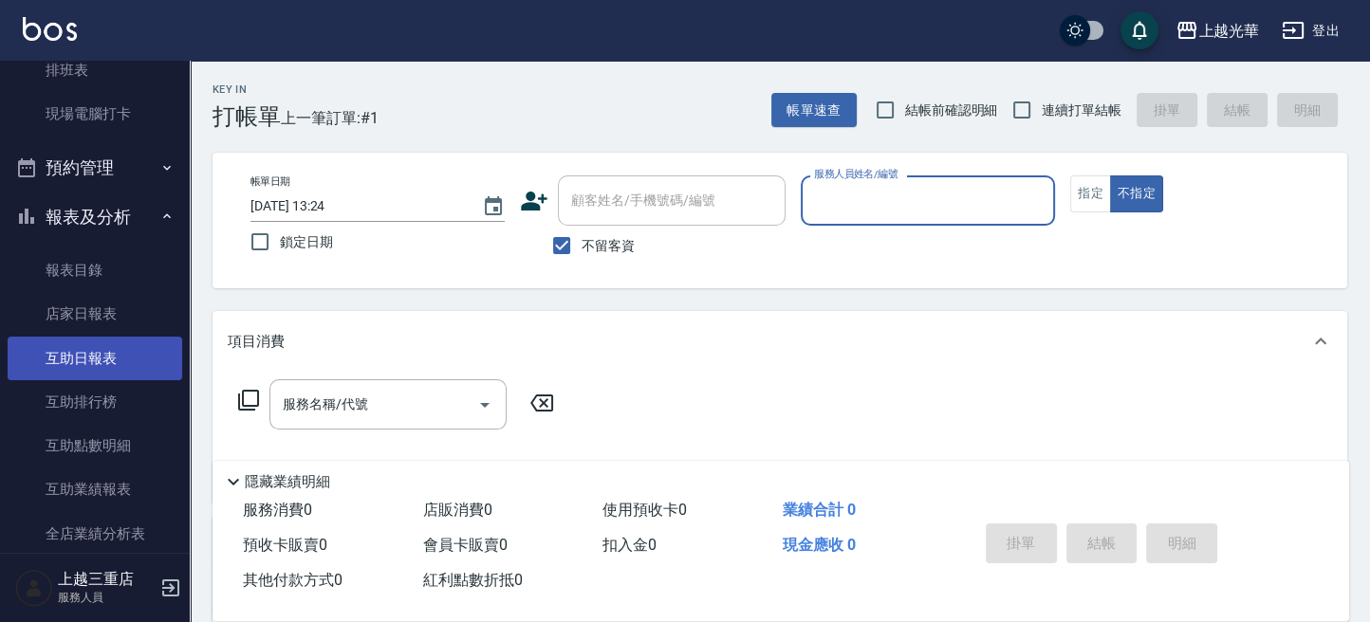
click at [139, 357] on link "互助日報表" at bounding box center [95, 359] width 175 height 44
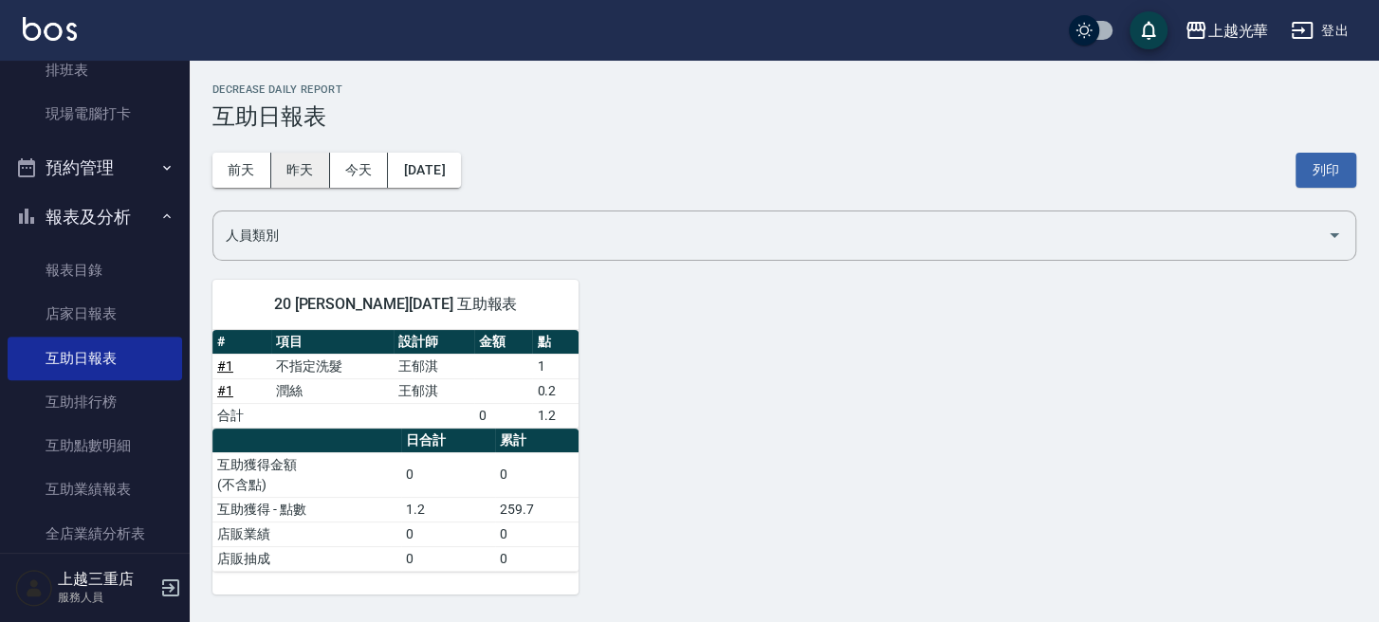
click at [297, 175] on button "昨天" at bounding box center [300, 170] width 59 height 35
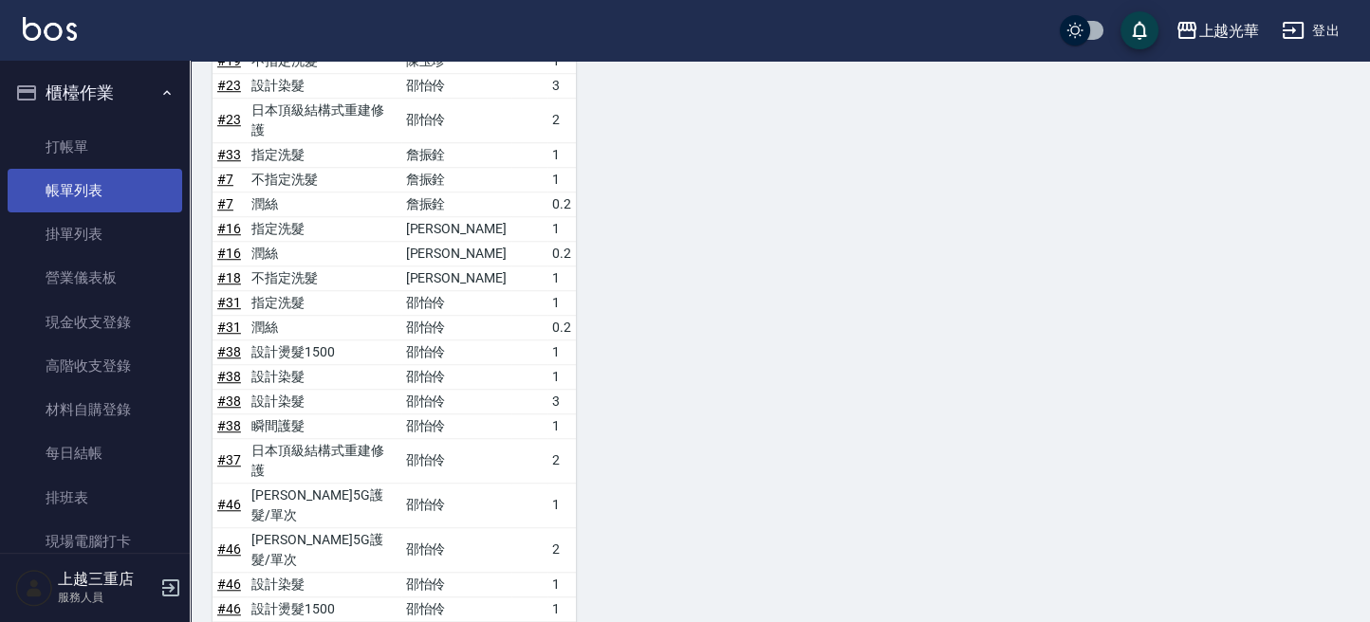
scroll to position [1416, 0]
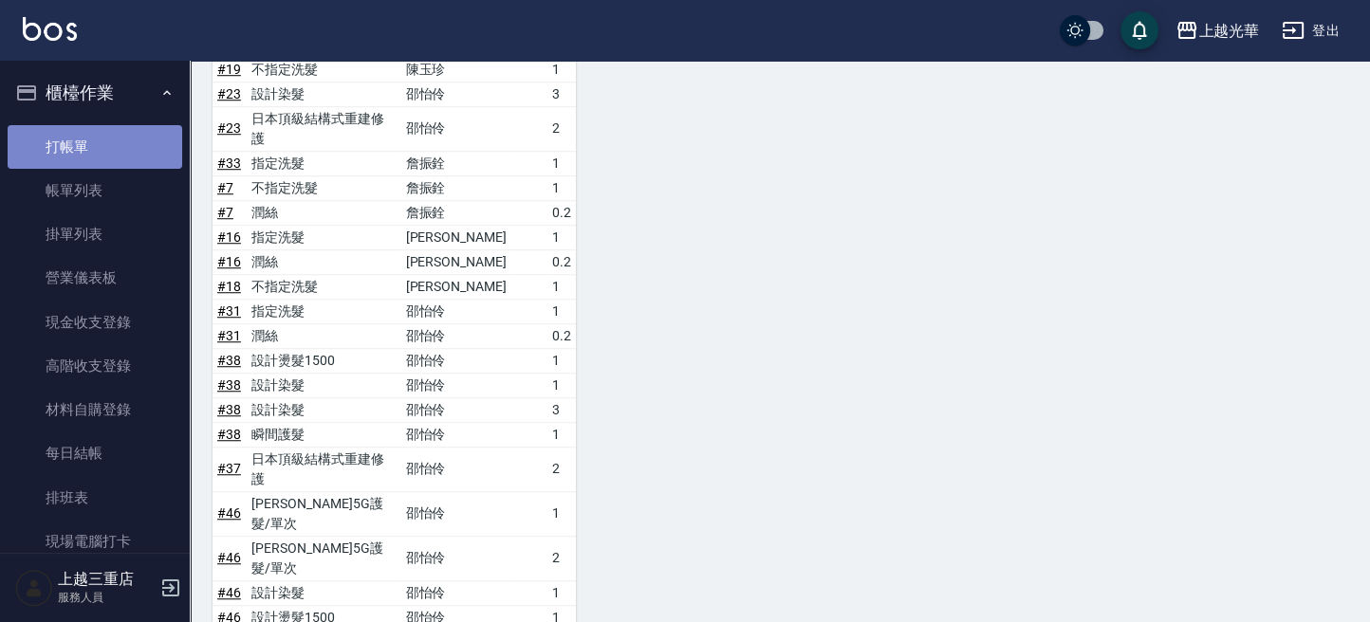
click at [118, 161] on link "打帳單" at bounding box center [95, 147] width 175 height 44
